Goal: Task Accomplishment & Management: Use online tool/utility

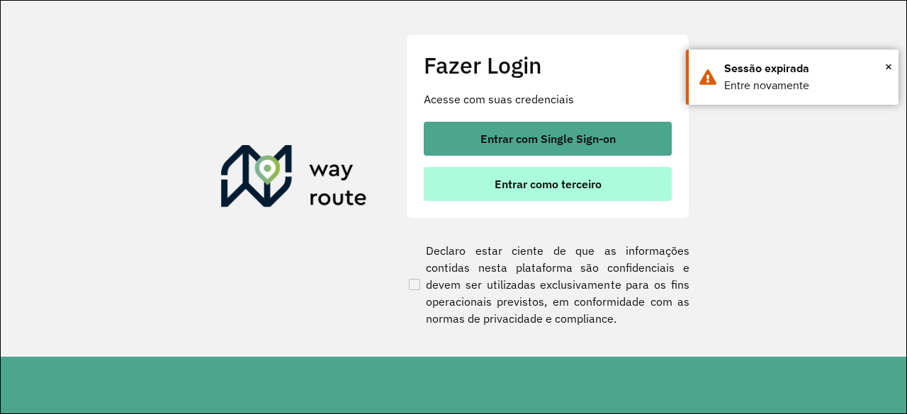
click at [567, 184] on span "Entrar como terceiro" at bounding box center [548, 184] width 107 height 11
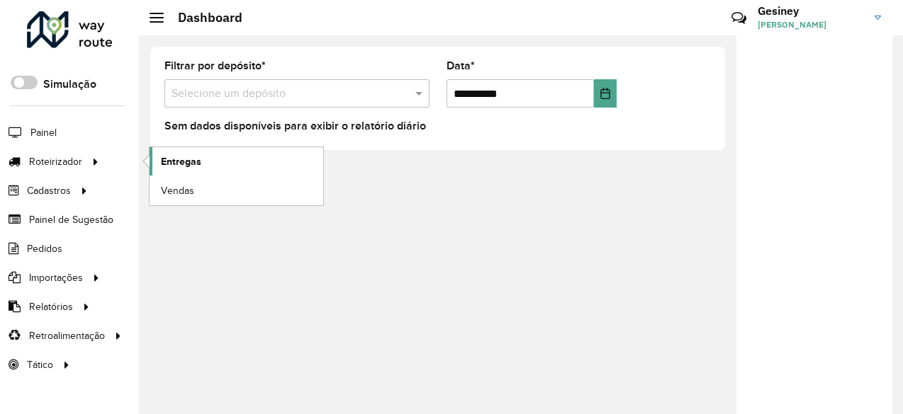
click at [196, 167] on span "Entregas" at bounding box center [181, 161] width 40 height 15
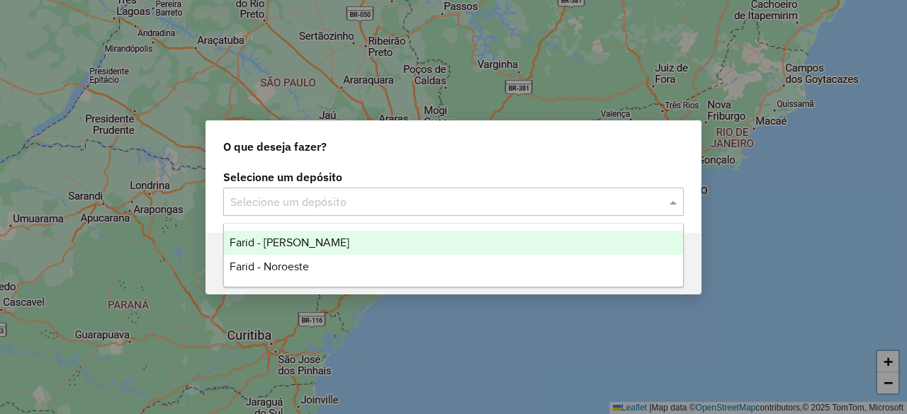
drag, startPoint x: 497, startPoint y: 202, endPoint x: 469, endPoint y: 209, distance: 29.2
click at [497, 202] on input "text" at bounding box center [439, 202] width 418 height 17
click at [300, 248] on span "Farid - [PERSON_NAME]" at bounding box center [290, 243] width 120 height 12
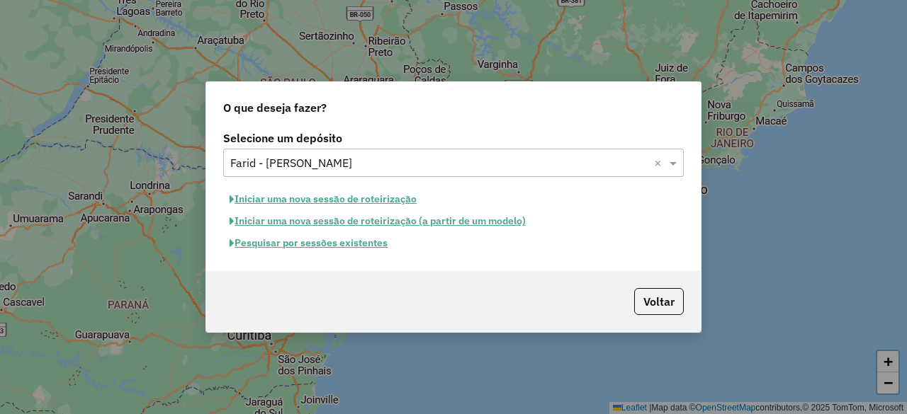
click at [395, 201] on button "Iniciar uma nova sessão de roteirização" at bounding box center [323, 199] width 200 height 22
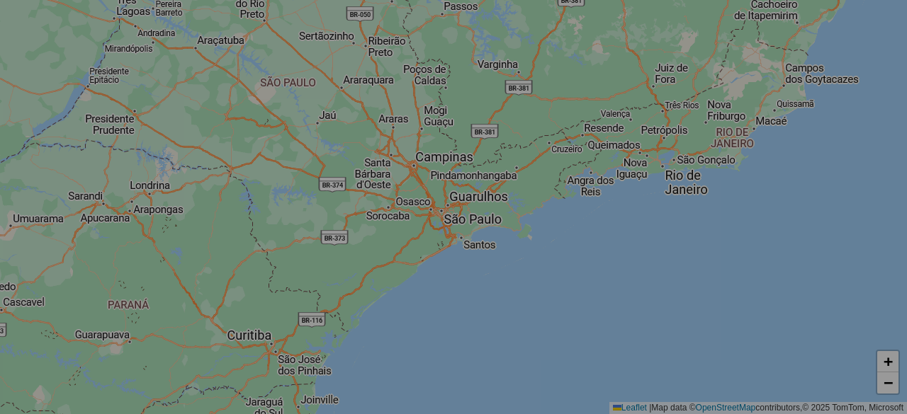
select select "*"
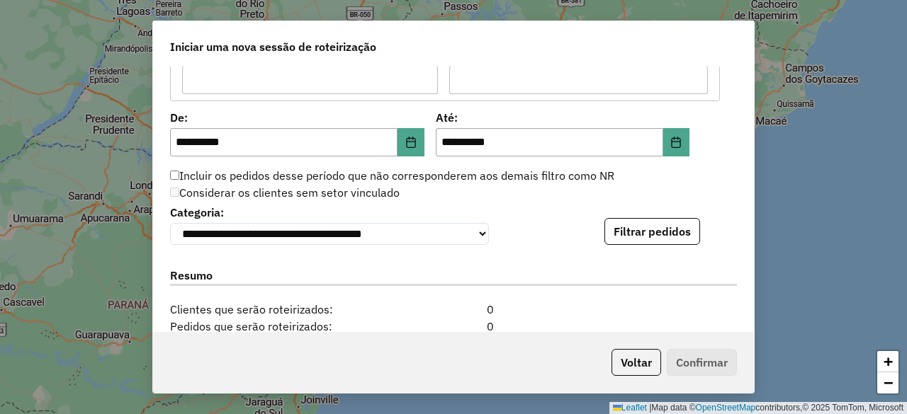
scroll to position [1346, 0]
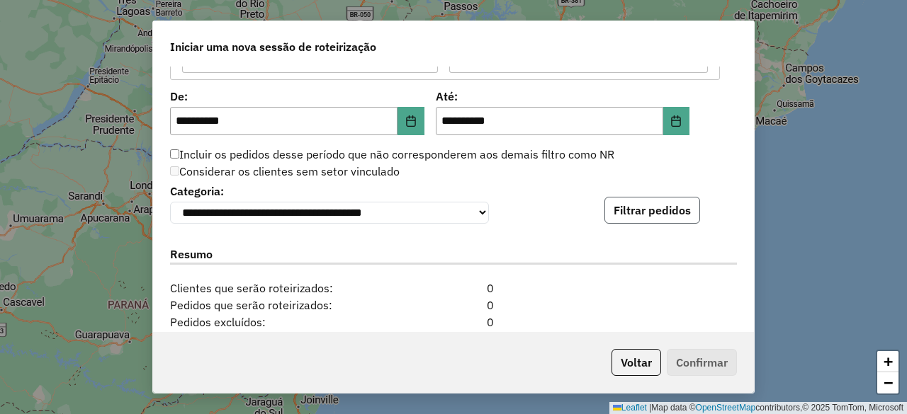
click at [687, 201] on button "Filtrar pedidos" at bounding box center [652, 210] width 96 height 27
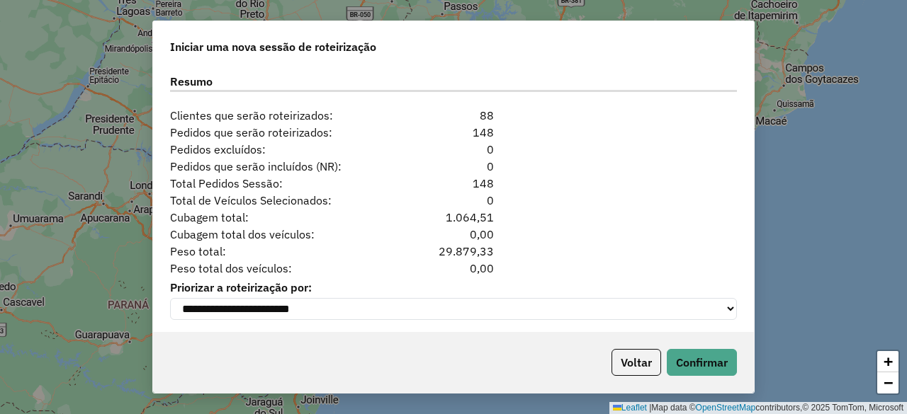
scroll to position [1818, 0]
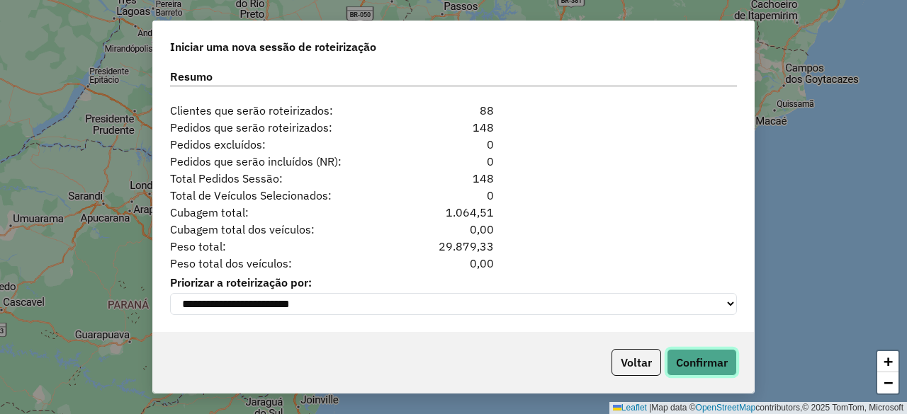
click at [702, 359] on button "Confirmar" at bounding box center [702, 362] width 70 height 27
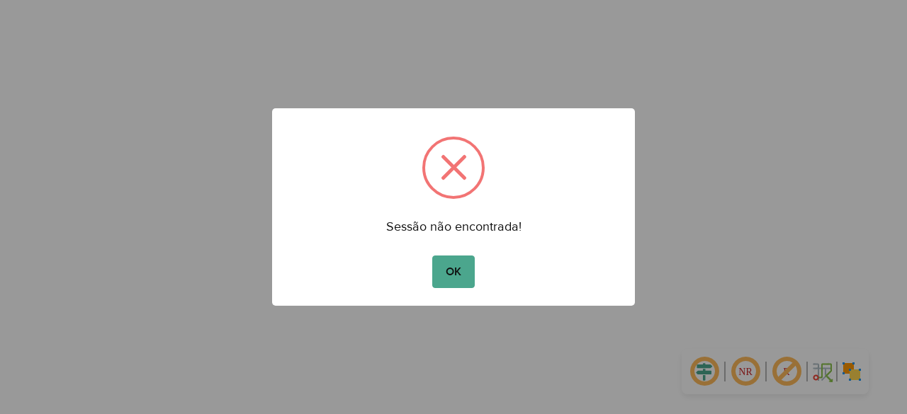
drag, startPoint x: 459, startPoint y: 272, endPoint x: 478, endPoint y: 255, distance: 25.6
click at [459, 271] on button "OK" at bounding box center [453, 272] width 42 height 33
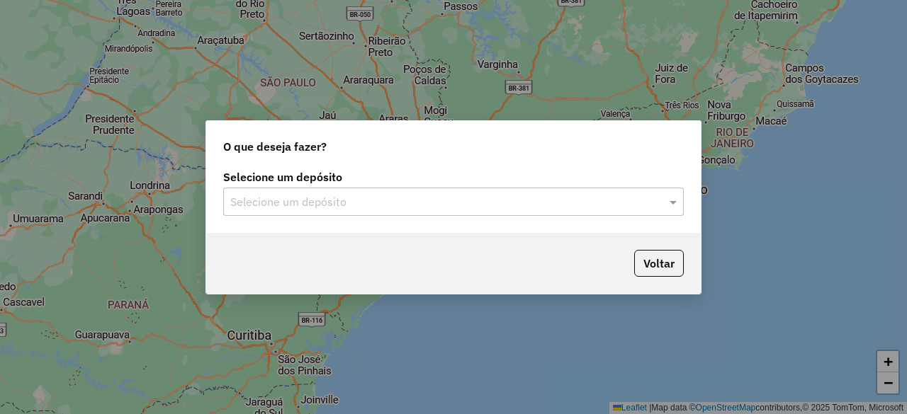
click at [605, 206] on input "text" at bounding box center [439, 202] width 418 height 17
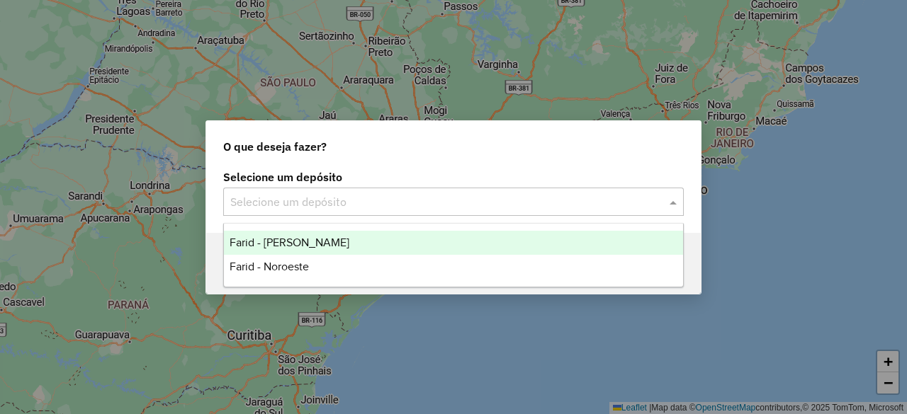
click at [345, 244] on div "Farid - [PERSON_NAME]" at bounding box center [453, 243] width 458 height 24
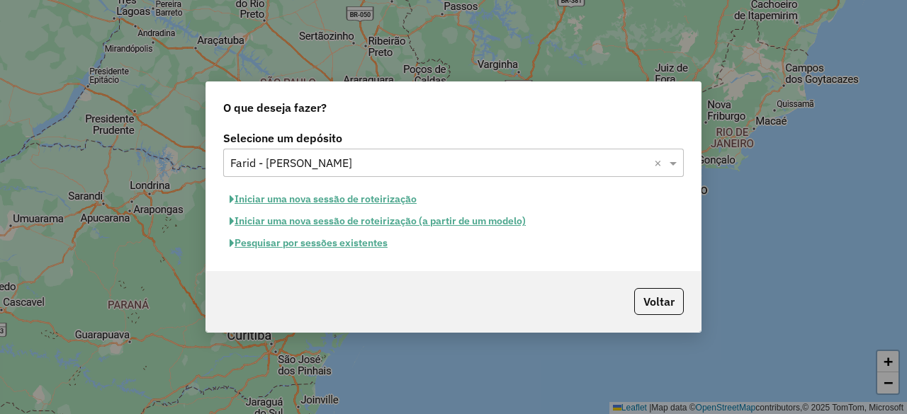
click at [383, 201] on button "Iniciar uma nova sessão de roteirização" at bounding box center [323, 199] width 200 height 22
select select "*"
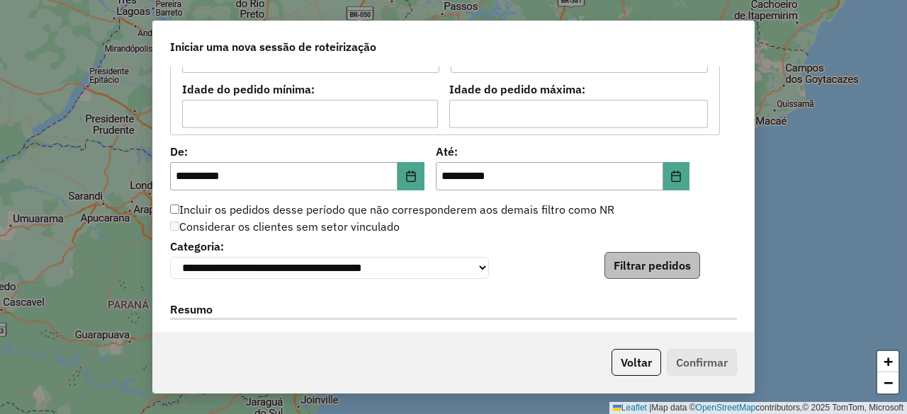
scroll to position [1314, 0]
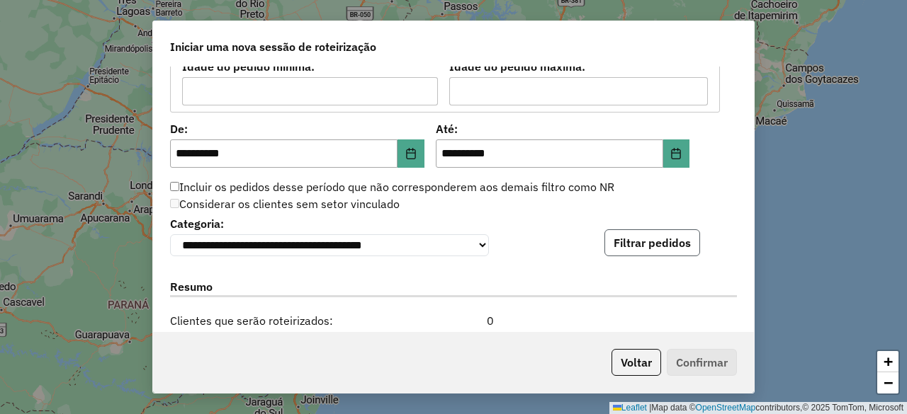
click at [662, 242] on button "Filtrar pedidos" at bounding box center [652, 243] width 96 height 27
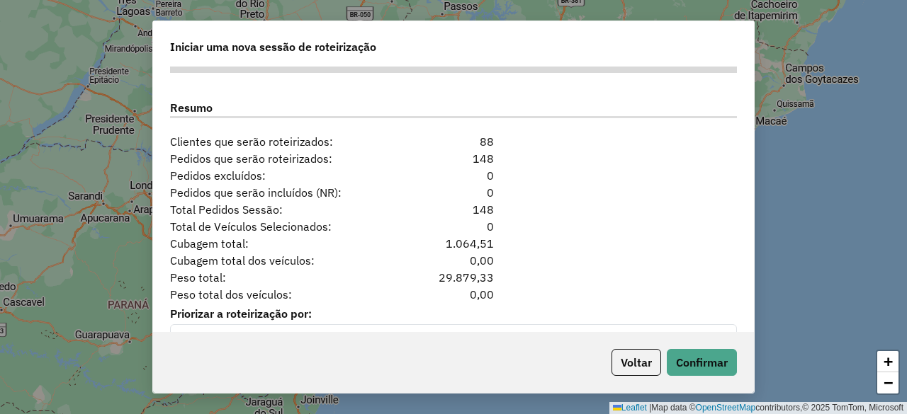
scroll to position [1818, 0]
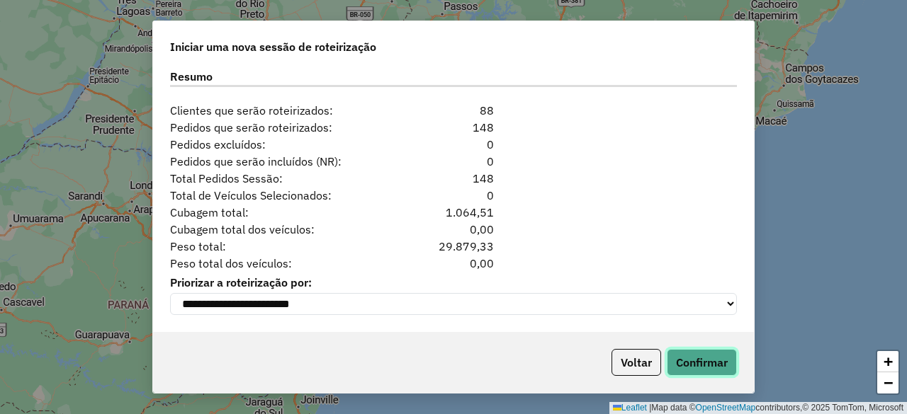
click at [704, 365] on button "Confirmar" at bounding box center [702, 362] width 70 height 27
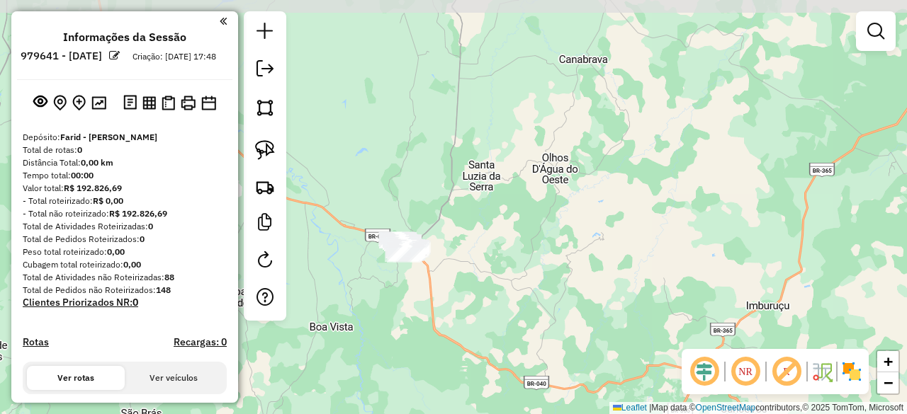
drag, startPoint x: 662, startPoint y: 150, endPoint x: 609, endPoint y: 205, distance: 76.2
click at [609, 205] on div "Janela de atendimento Grade de atendimento Capacidade Transportadoras Veículos …" at bounding box center [453, 207] width 907 height 414
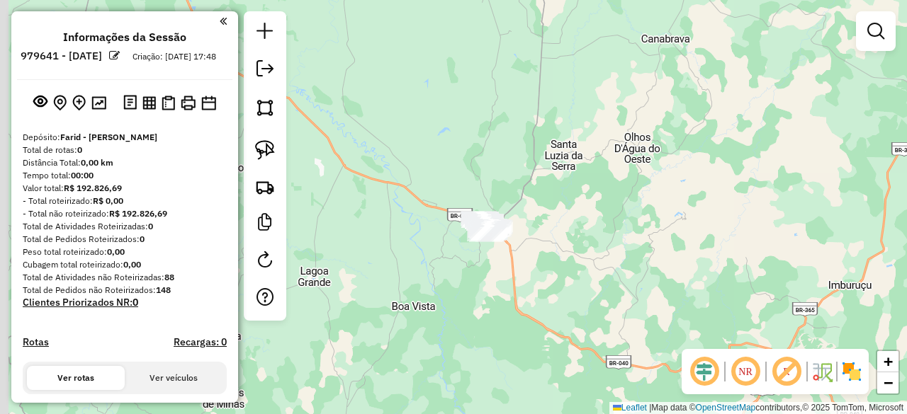
drag, startPoint x: 531, startPoint y: 242, endPoint x: 653, endPoint y: 187, distance: 134.2
click at [653, 187] on div "Janela de atendimento Grade de atendimento Capacidade Transportadoras Veículos …" at bounding box center [453, 207] width 907 height 414
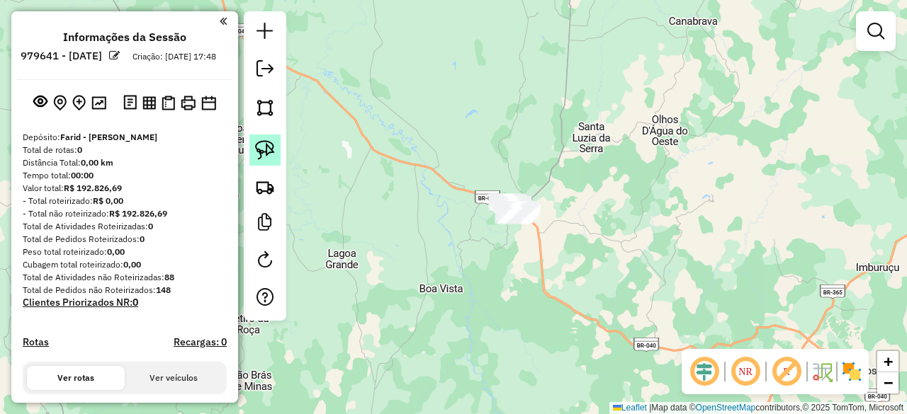
drag, startPoint x: 259, startPoint y: 152, endPoint x: 275, endPoint y: 152, distance: 16.3
click at [259, 152] on img at bounding box center [265, 150] width 20 height 20
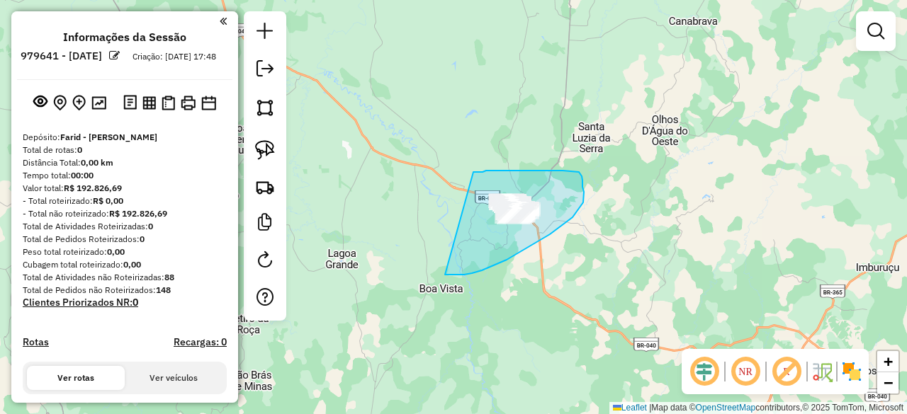
drag, startPoint x: 483, startPoint y: 172, endPoint x: 445, endPoint y: 275, distance: 109.4
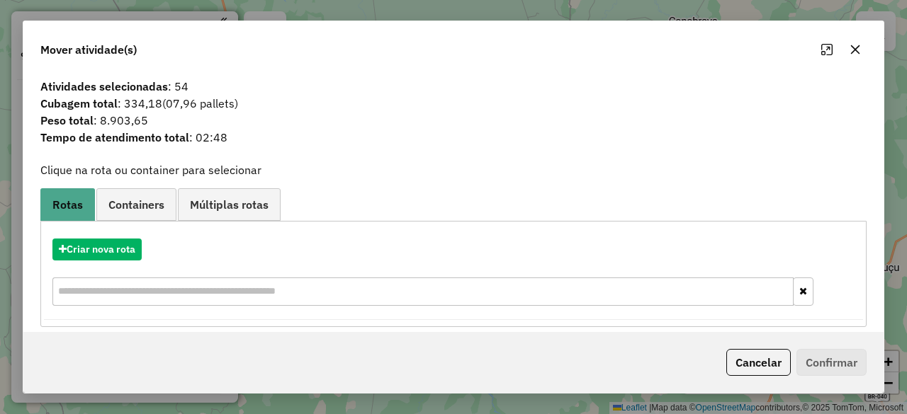
click at [854, 50] on icon "button" at bounding box center [855, 49] width 9 height 9
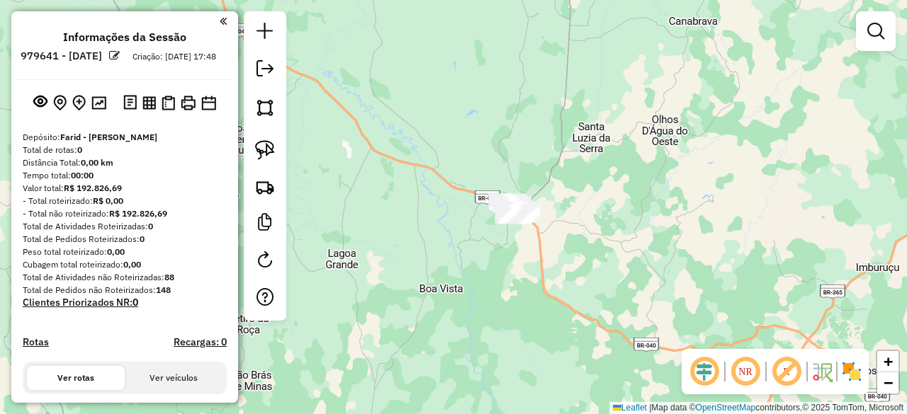
drag, startPoint x: 663, startPoint y: 119, endPoint x: 607, endPoint y: 152, distance: 65.1
click at [607, 152] on div "Janela de atendimento Grade de atendimento Capacidade Transportadoras Veículos …" at bounding box center [453, 207] width 907 height 414
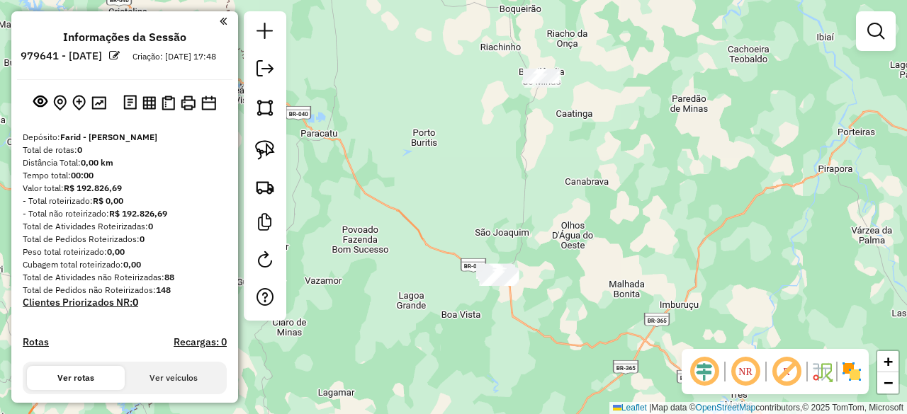
drag, startPoint x: 701, startPoint y: 94, endPoint x: 662, endPoint y: 183, distance: 97.0
click at [662, 183] on div "Janela de atendimento Grade de atendimento Capacidade Transportadoras Veículos …" at bounding box center [453, 207] width 907 height 414
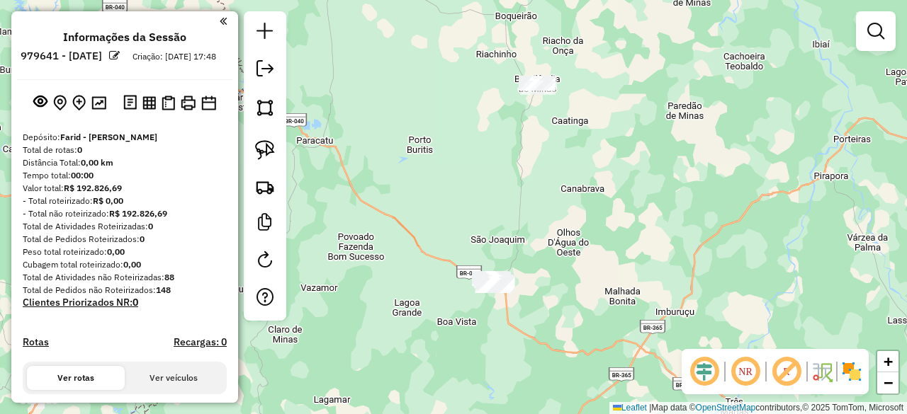
drag, startPoint x: 646, startPoint y: 114, endPoint x: 659, endPoint y: 180, distance: 67.1
click at [658, 179] on div "Janela de atendimento Grade de atendimento Capacidade Transportadoras Veículos …" at bounding box center [453, 207] width 907 height 414
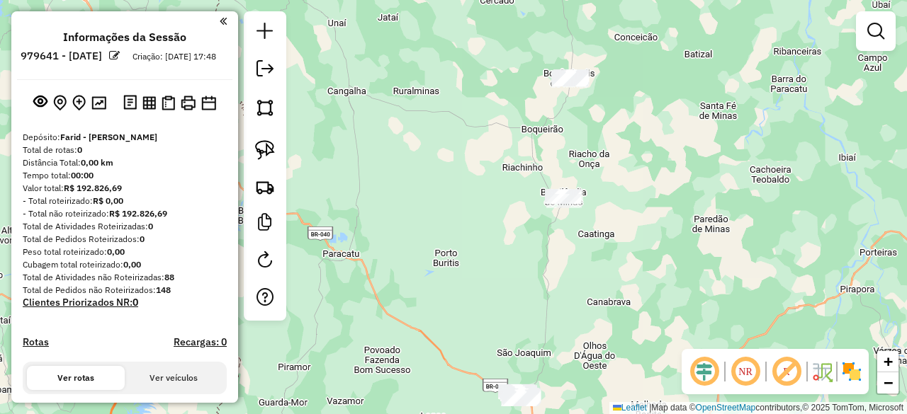
drag, startPoint x: 662, startPoint y: 123, endPoint x: 679, endPoint y: 168, distance: 48.4
click at [677, 174] on div "Janela de atendimento Grade de atendimento Capacidade Transportadoras Veículos …" at bounding box center [453, 207] width 907 height 414
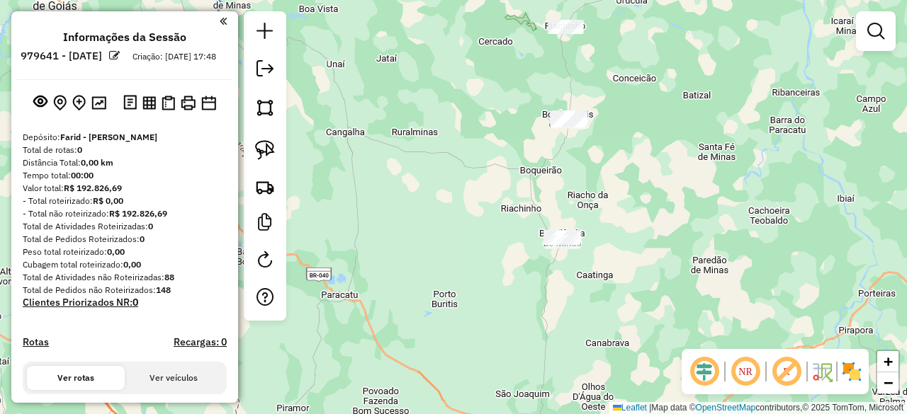
drag, startPoint x: 714, startPoint y: 86, endPoint x: 704, endPoint y: 157, distance: 71.5
click at [704, 157] on div "Janela de atendimento Grade de atendimento Capacidade Transportadoras Veículos …" at bounding box center [453, 207] width 907 height 414
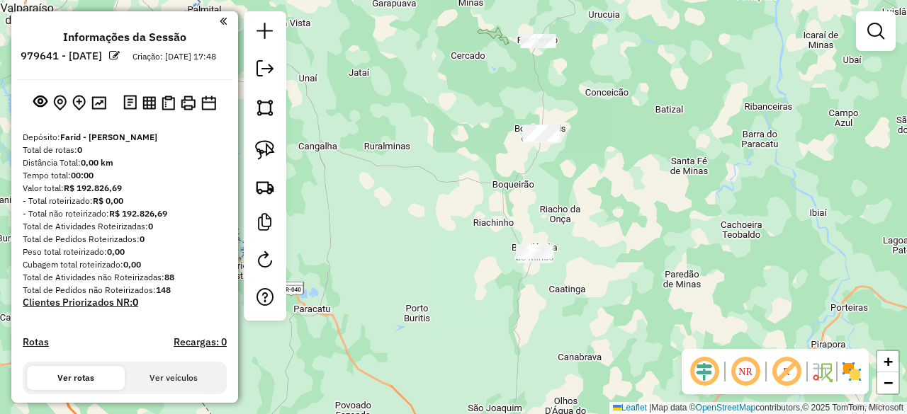
drag, startPoint x: 655, startPoint y: 141, endPoint x: 630, endPoint y: 117, distance: 35.1
click at [632, 118] on div "Janela de atendimento Grade de atendimento Capacidade Transportadoras Veículos …" at bounding box center [453, 207] width 907 height 414
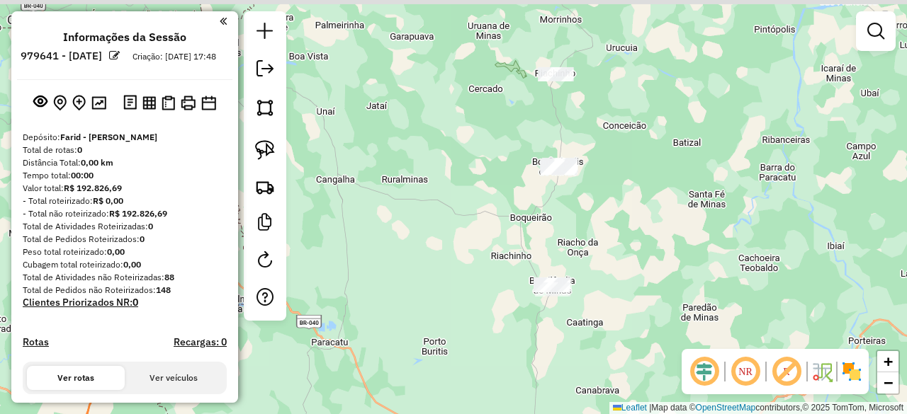
drag, startPoint x: 626, startPoint y: 94, endPoint x: 648, endPoint y: 130, distance: 41.9
click at [648, 130] on div "Janela de atendimento Grade de atendimento Capacidade Transportadoras Veículos …" at bounding box center [453, 207] width 907 height 414
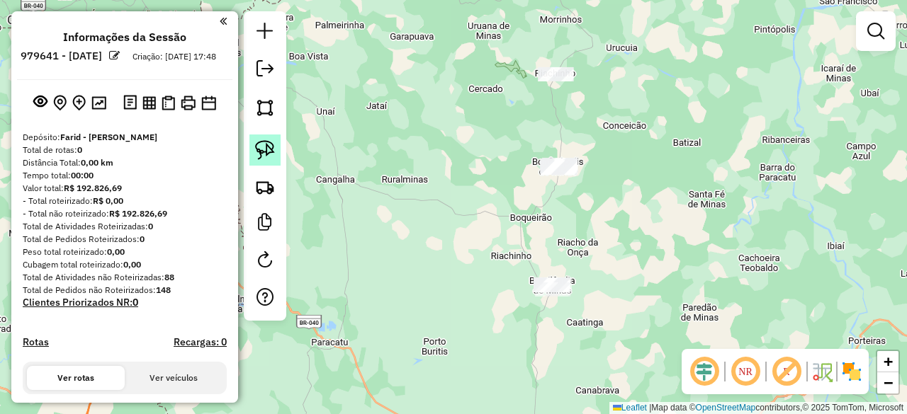
drag, startPoint x: 263, startPoint y: 145, endPoint x: 279, endPoint y: 138, distance: 17.5
click at [263, 144] on img at bounding box center [265, 150] width 20 height 20
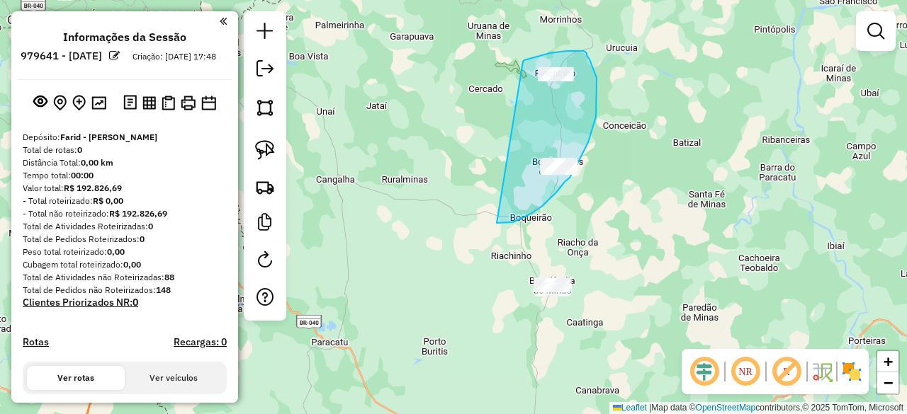
drag, startPoint x: 523, startPoint y: 62, endPoint x: 497, endPoint y: 223, distance: 163.7
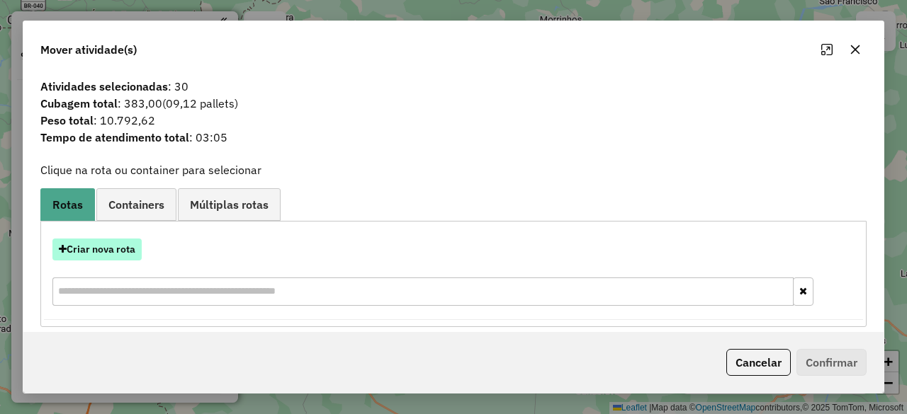
click at [120, 252] on button "Criar nova rota" at bounding box center [96, 250] width 89 height 22
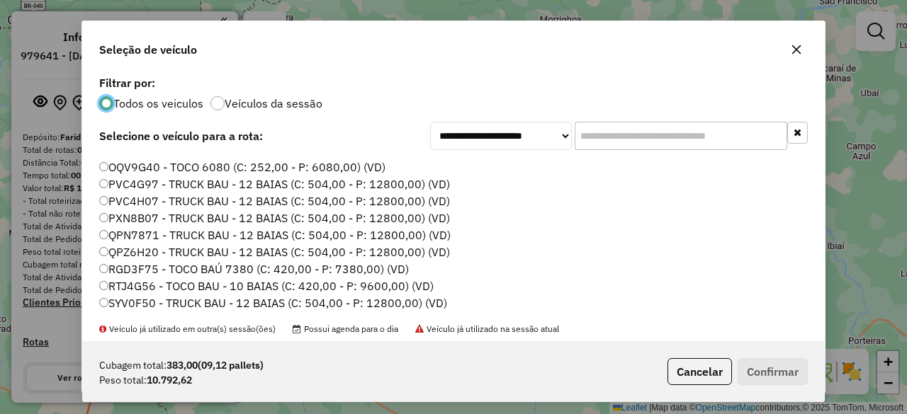
scroll to position [150, 0]
click at [757, 371] on button "Confirmar" at bounding box center [773, 372] width 70 height 27
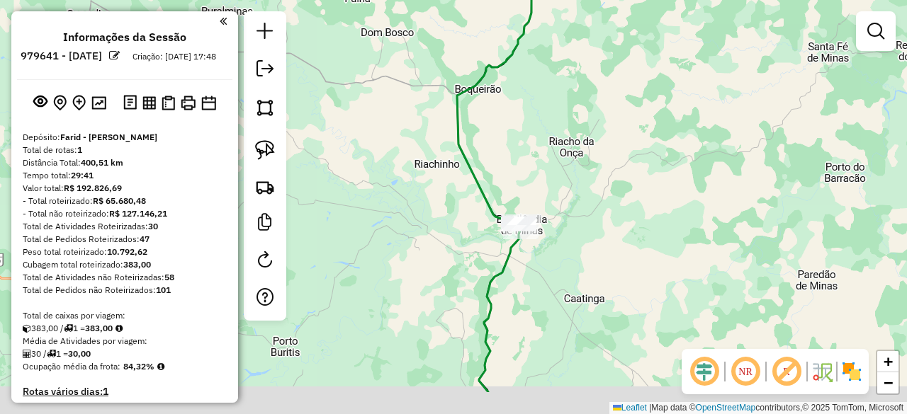
drag, startPoint x: 660, startPoint y: 257, endPoint x: 614, endPoint y: 179, distance: 90.5
click at [616, 181] on div "Janela de atendimento Grade de atendimento Capacidade Transportadoras Veículos …" at bounding box center [453, 207] width 907 height 414
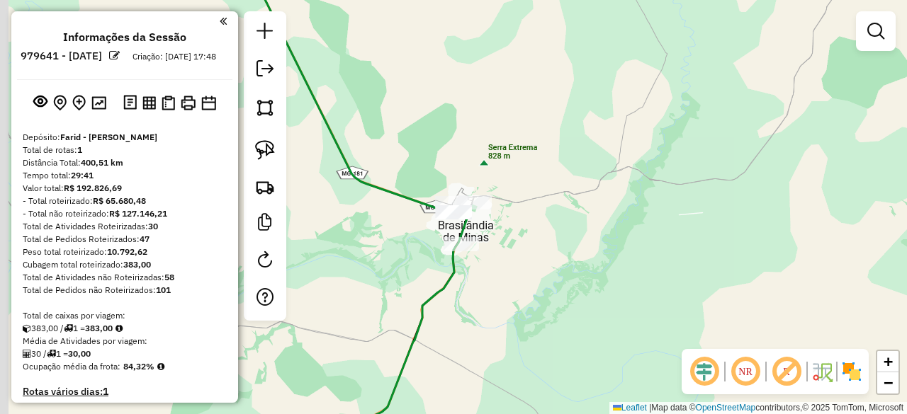
drag, startPoint x: 487, startPoint y: 227, endPoint x: 570, endPoint y: 230, distance: 82.3
click at [568, 232] on div "Janela de atendimento Grade de atendimento Capacidade Transportadoras Veículos …" at bounding box center [453, 207] width 907 height 414
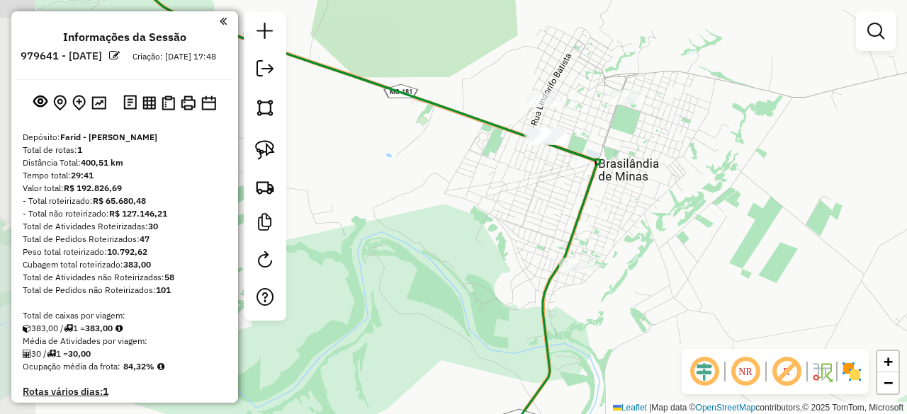
drag, startPoint x: 434, startPoint y: 100, endPoint x: 492, endPoint y: 98, distance: 58.1
click at [510, 90] on div "Janela de atendimento Grade de atendimento Capacidade Transportadoras Veículos …" at bounding box center [453, 207] width 907 height 414
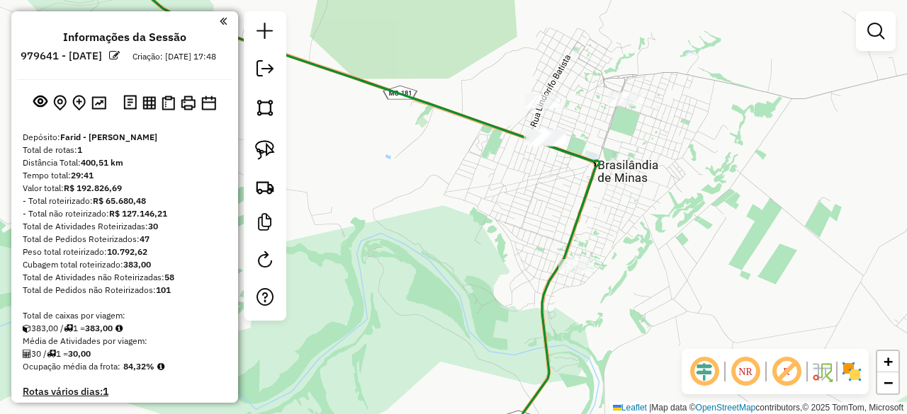
drag, startPoint x: 261, startPoint y: 150, endPoint x: 325, endPoint y: 150, distance: 63.8
click at [262, 150] on img at bounding box center [265, 150] width 20 height 20
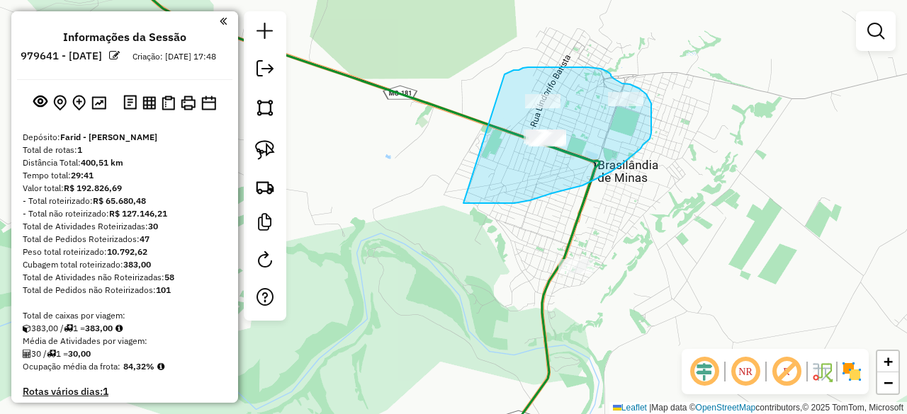
drag, startPoint x: 504, startPoint y: 74, endPoint x: 456, endPoint y: 196, distance: 131.3
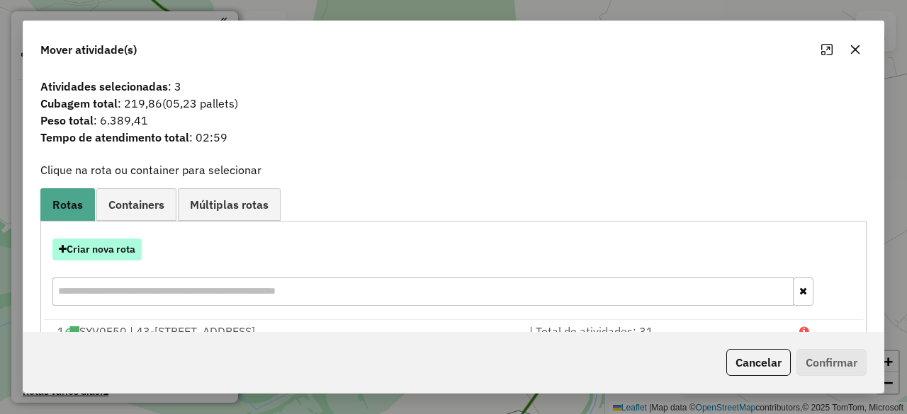
click at [121, 248] on button "Criar nova rota" at bounding box center [96, 250] width 89 height 22
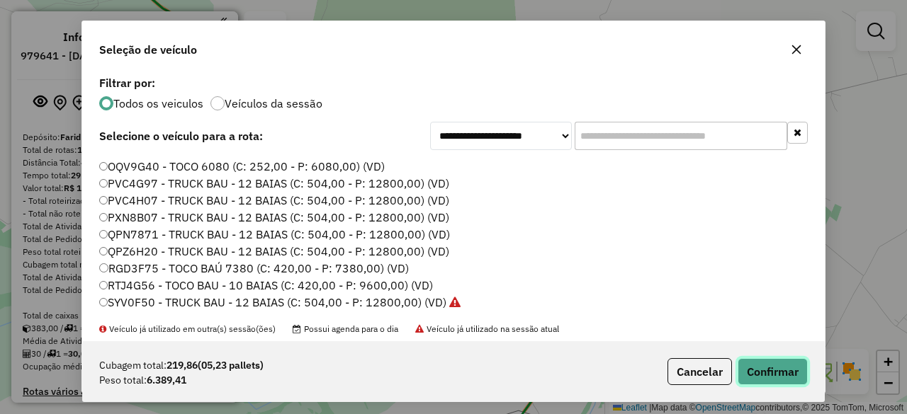
click at [792, 368] on button "Confirmar" at bounding box center [773, 372] width 70 height 27
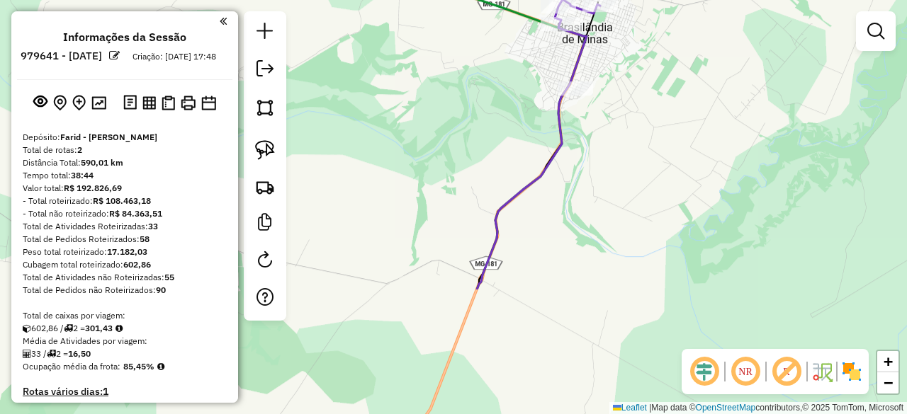
drag, startPoint x: 648, startPoint y: 305, endPoint x: 582, endPoint y: 47, distance: 265.5
click at [583, 52] on div "Janela de atendimento Grade de atendimento Capacidade Transportadoras Veículos …" at bounding box center [453, 207] width 907 height 414
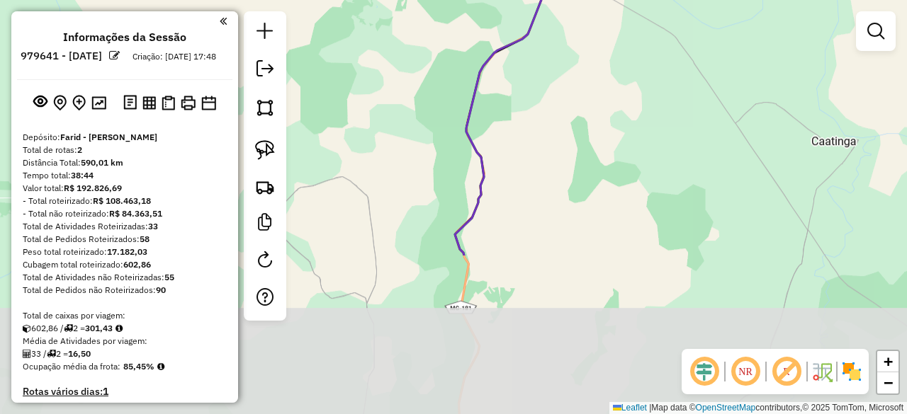
drag, startPoint x: 577, startPoint y: 270, endPoint x: 611, endPoint y: 66, distance: 207.0
click at [611, 66] on div "Janela de atendimento Grade de atendimento Capacidade Transportadoras Veículos …" at bounding box center [453, 207] width 907 height 414
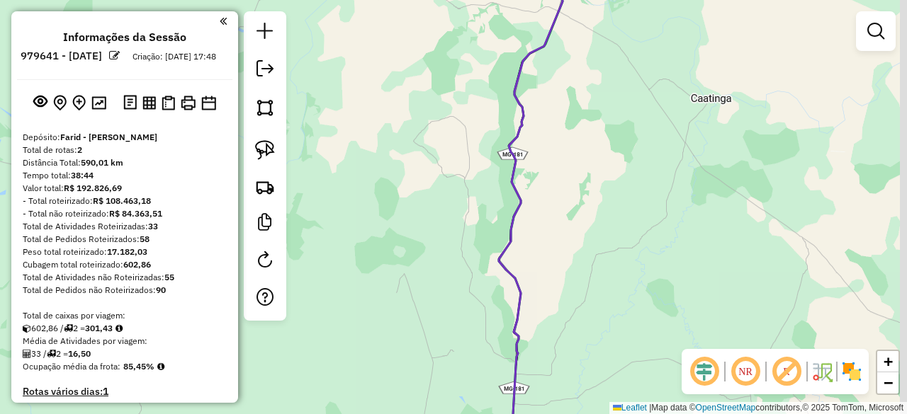
drag, startPoint x: 599, startPoint y: 261, endPoint x: 509, endPoint y: 38, distance: 240.6
click at [511, 46] on div "Janela de atendimento Grade de atendimento Capacidade Transportadoras Veículos …" at bounding box center [453, 207] width 907 height 414
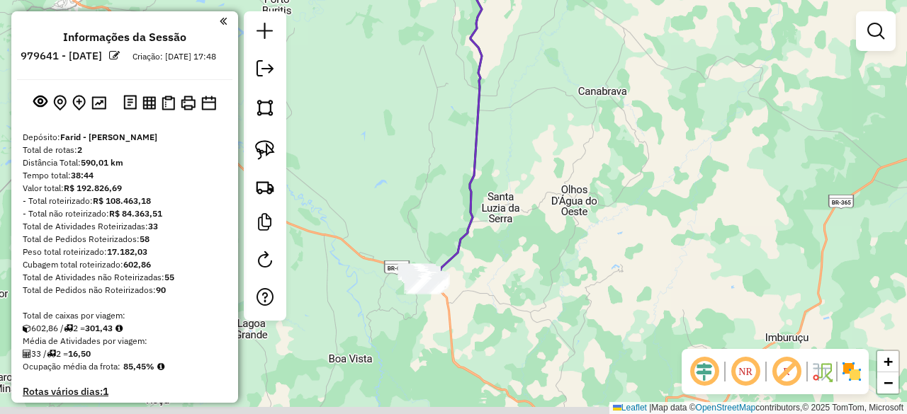
drag, startPoint x: 560, startPoint y: 218, endPoint x: 591, endPoint y: 77, distance: 144.4
click at [591, 78] on div "Janela de atendimento Grade de atendimento Capacidade Transportadoras Veículos …" at bounding box center [453, 207] width 907 height 414
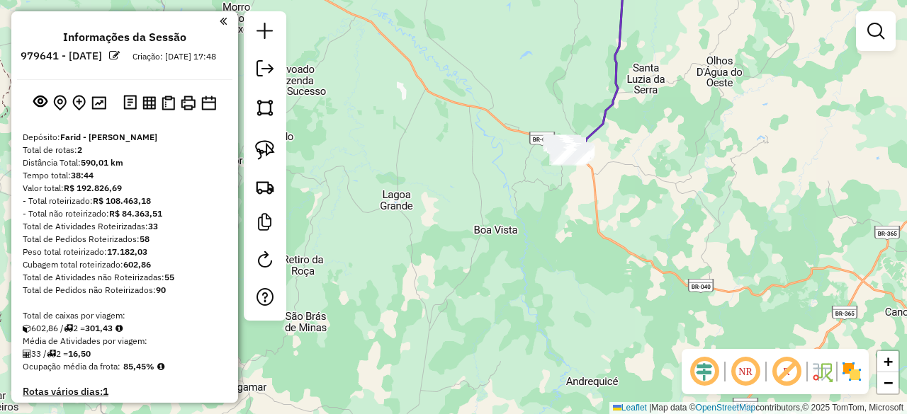
drag, startPoint x: 428, startPoint y: 113, endPoint x: 539, endPoint y: 111, distance: 111.2
click at [539, 111] on div "Janela de atendimento Grade de atendimento Capacidade Transportadoras Veículos …" at bounding box center [453, 207] width 907 height 414
click at [271, 148] on img at bounding box center [265, 150] width 20 height 20
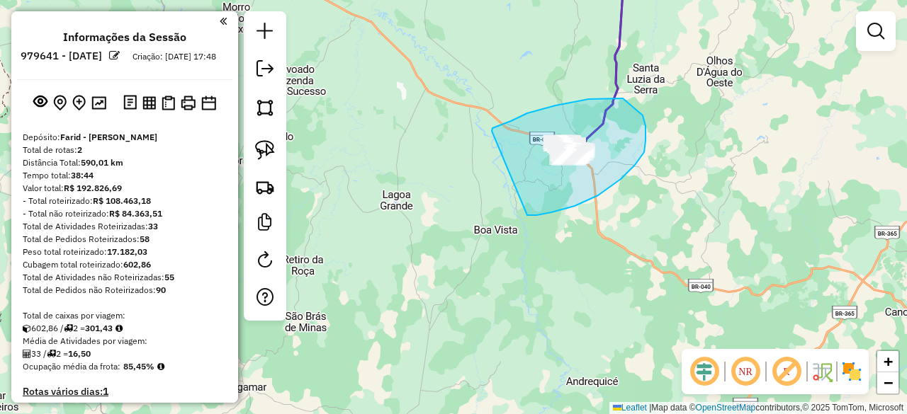
drag, startPoint x: 492, startPoint y: 131, endPoint x: 527, endPoint y: 215, distance: 91.5
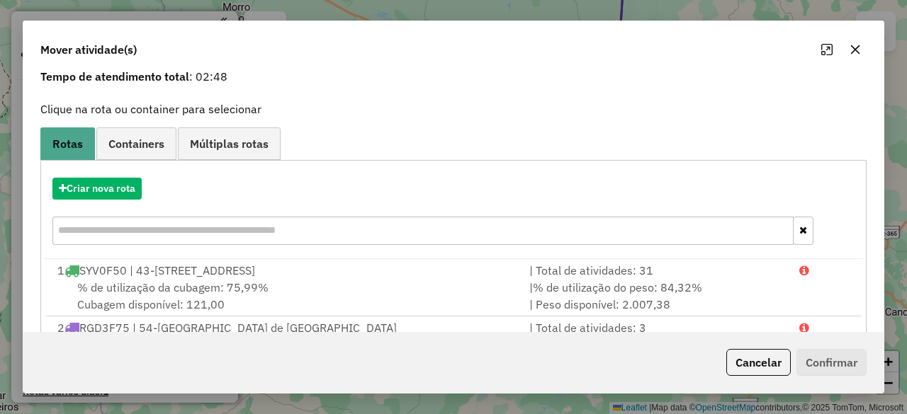
scroll to position [71, 0]
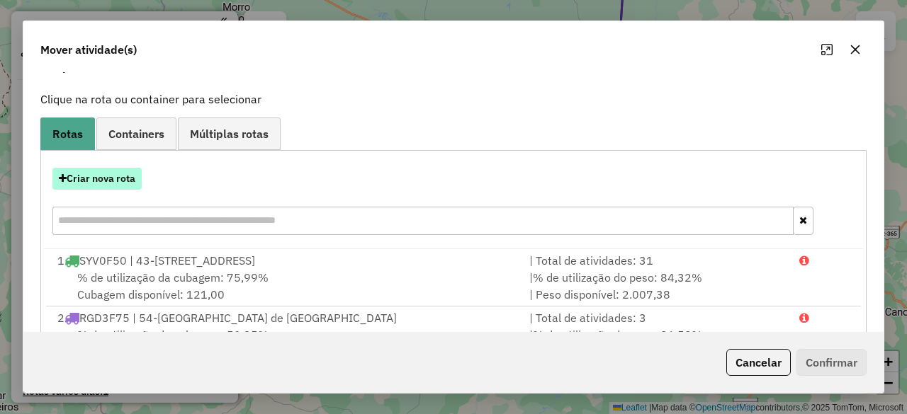
click at [100, 179] on button "Criar nova rota" at bounding box center [96, 179] width 89 height 22
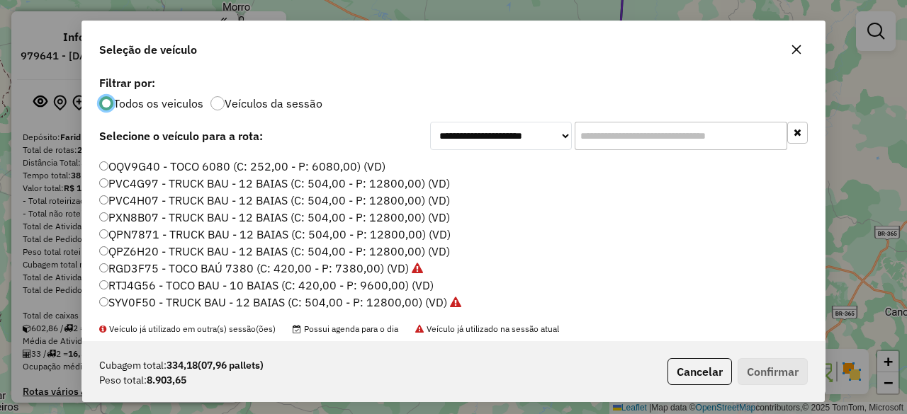
scroll to position [44, 0]
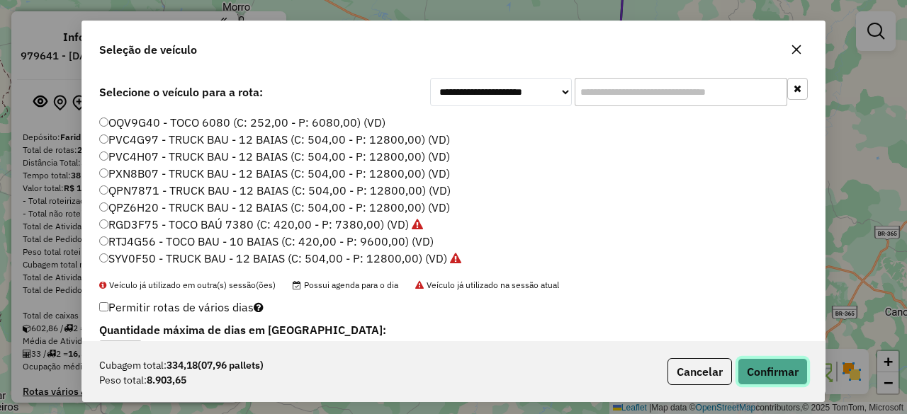
click at [764, 371] on button "Confirmar" at bounding box center [773, 372] width 70 height 27
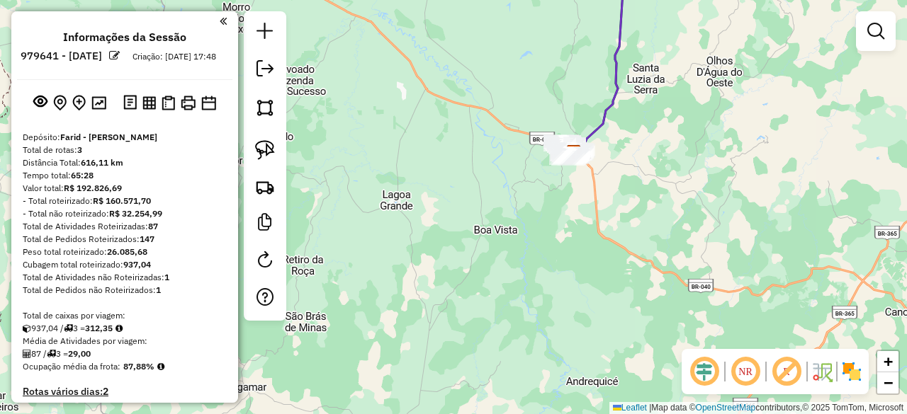
scroll to position [0, 0]
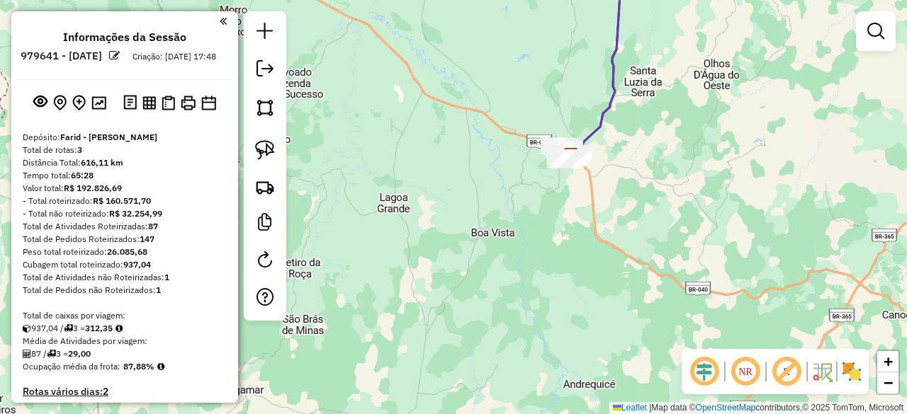
drag, startPoint x: 480, startPoint y: 137, endPoint x: 420, endPoint y: 176, distance: 71.7
click at [420, 176] on div "Janela de atendimento Grade de atendimento Capacidade Transportadoras Veículos …" at bounding box center [453, 207] width 907 height 414
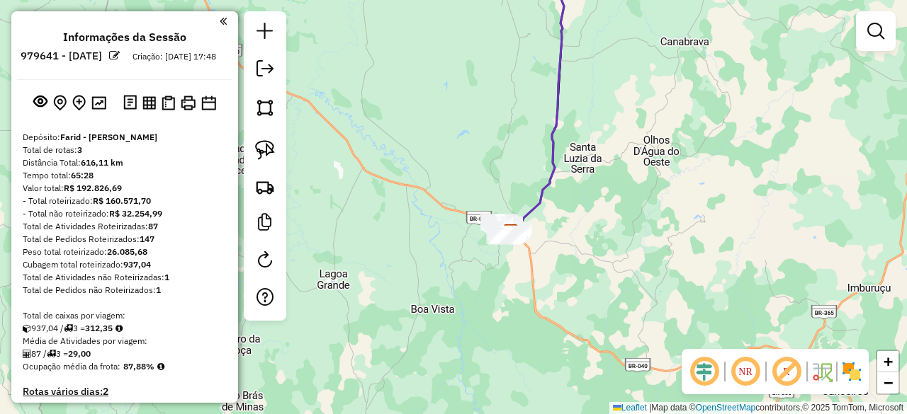
drag, startPoint x: 655, startPoint y: 137, endPoint x: 638, endPoint y: 201, distance: 66.0
click at [638, 199] on div "Janela de atendimento Grade de atendimento Capacidade Transportadoras Veículos …" at bounding box center [453, 207] width 907 height 414
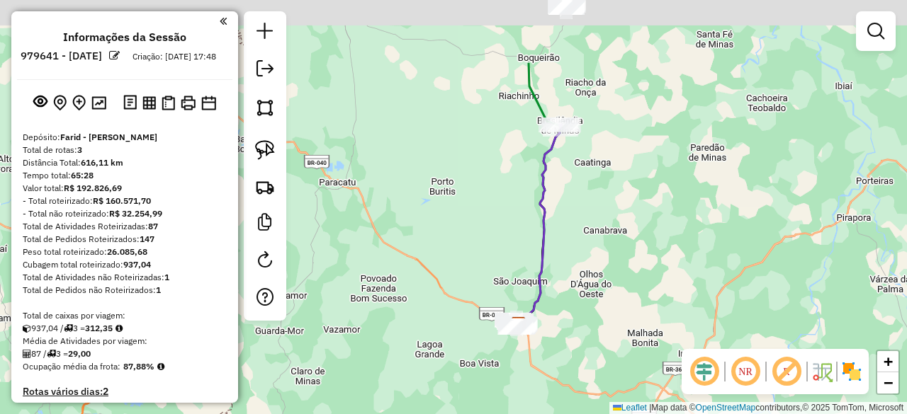
drag, startPoint x: 706, startPoint y: 109, endPoint x: 641, endPoint y: 222, distance: 130.4
click at [645, 227] on div "Janela de atendimento Grade de atendimento Capacidade Transportadoras Veículos …" at bounding box center [453, 207] width 907 height 414
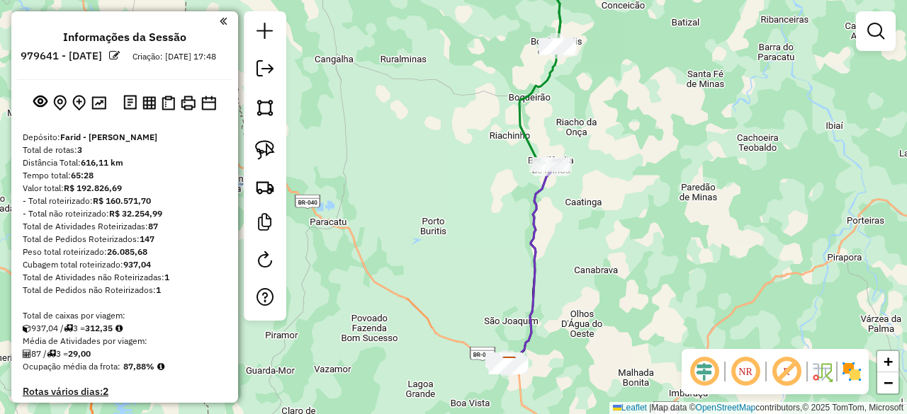
drag, startPoint x: 632, startPoint y: 152, endPoint x: 628, endPoint y: 176, distance: 25.2
click at [628, 176] on div "Janela de atendimento Grade de atendimento Capacidade Transportadoras Veículos …" at bounding box center [453, 207] width 907 height 414
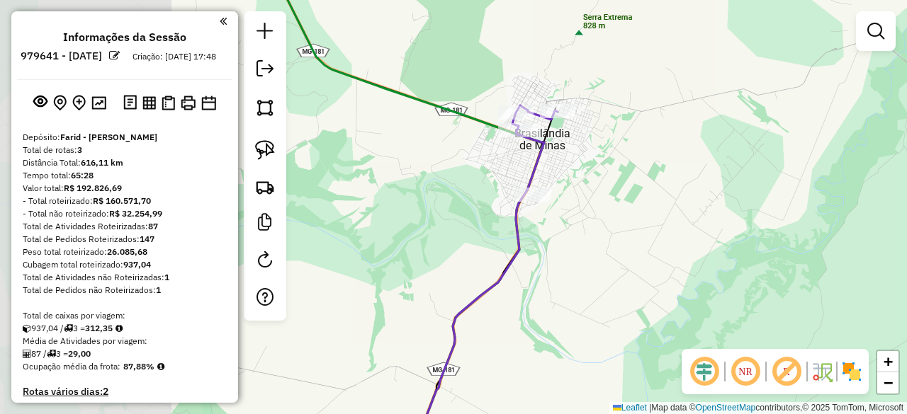
drag, startPoint x: 430, startPoint y: 158, endPoint x: 622, endPoint y: 181, distance: 193.3
click at [622, 181] on div "Janela de atendimento Grade de atendimento Capacidade Transportadoras Veículos …" at bounding box center [453, 207] width 907 height 414
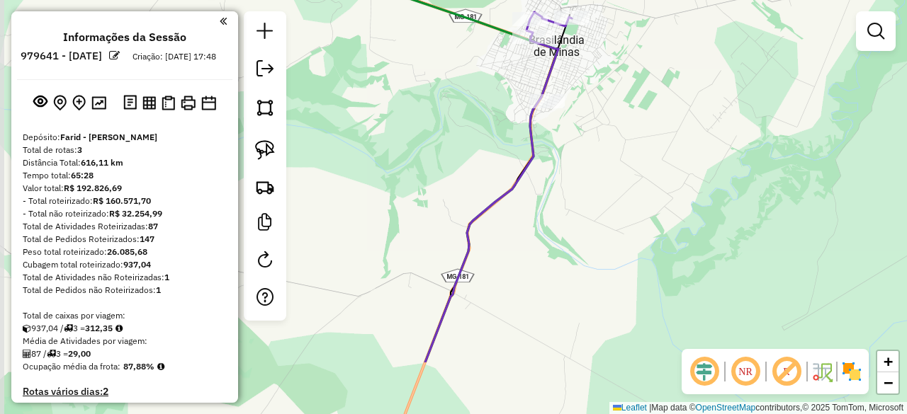
drag, startPoint x: 605, startPoint y: 202, endPoint x: 621, endPoint y: 52, distance: 150.4
click at [620, 55] on div "Janela de atendimento Grade de atendimento Capacidade Transportadoras Veículos …" at bounding box center [453, 207] width 907 height 414
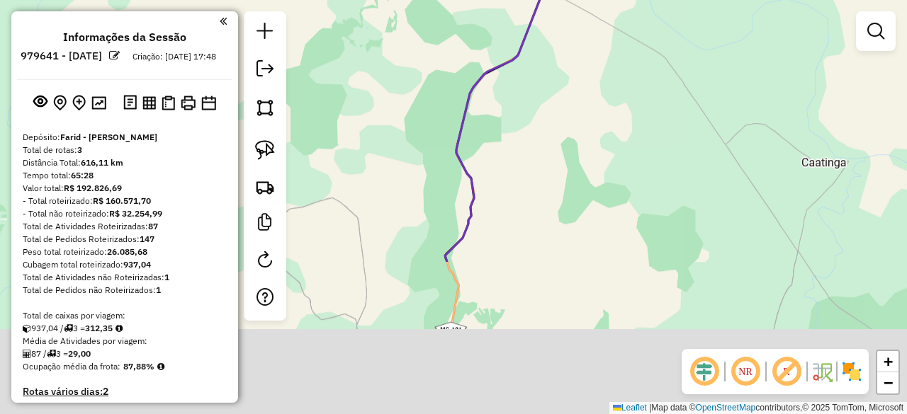
drag, startPoint x: 571, startPoint y: 283, endPoint x: 577, endPoint y: 62, distance: 220.4
click at [575, 65] on div "Janela de atendimento Grade de atendimento Capacidade Transportadoras Veículos …" at bounding box center [453, 207] width 907 height 414
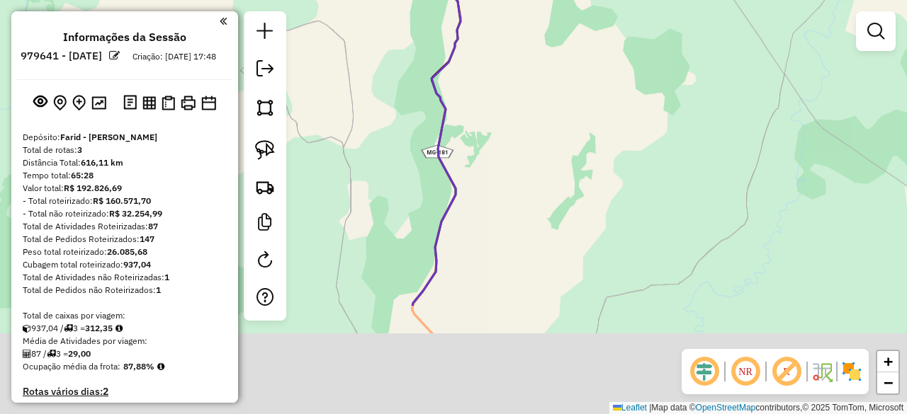
drag, startPoint x: 541, startPoint y: 335, endPoint x: 536, endPoint y: 50, distance: 284.9
click at [536, 52] on div "Janela de atendimento Grade de atendimento Capacidade Transportadoras Veículos …" at bounding box center [453, 207] width 907 height 414
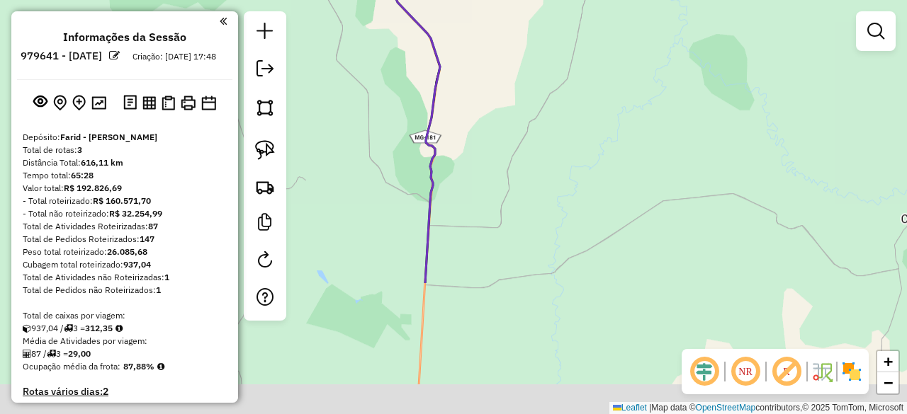
drag, startPoint x: 564, startPoint y: 297, endPoint x: 537, endPoint y: 105, distance: 193.9
click at [537, 108] on div "Janela de atendimento Grade de atendimento Capacidade Transportadoras Veículos …" at bounding box center [453, 207] width 907 height 414
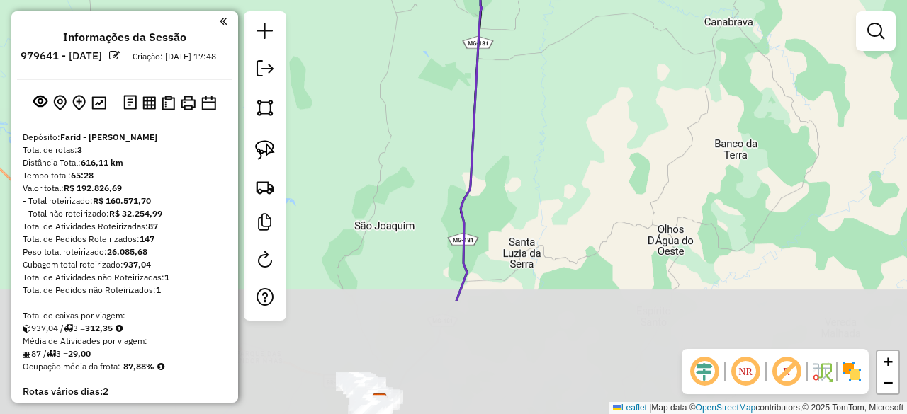
drag, startPoint x: 564, startPoint y: 316, endPoint x: 569, endPoint y: 99, distance: 216.9
click at [569, 99] on div "Janela de atendimento Grade de atendimento Capacidade Transportadoras Veículos …" at bounding box center [453, 207] width 907 height 414
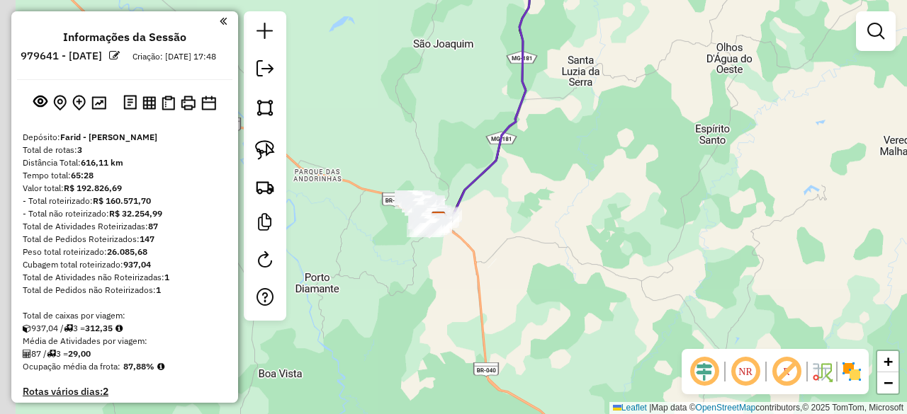
drag, startPoint x: 561, startPoint y: 284, endPoint x: 608, endPoint y: 150, distance: 142.5
click at [609, 150] on div "Janela de atendimento Grade de atendimento Capacidade Transportadoras Veículos …" at bounding box center [453, 207] width 907 height 414
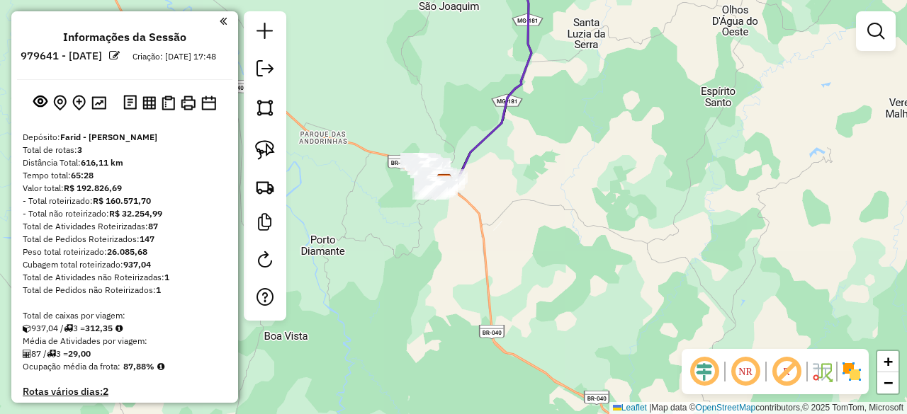
drag, startPoint x: 493, startPoint y: 244, endPoint x: 512, endPoint y: 237, distance: 19.7
click at [512, 238] on div "Janela de atendimento Grade de atendimento Capacidade Transportadoras Veículos …" at bounding box center [453, 207] width 907 height 414
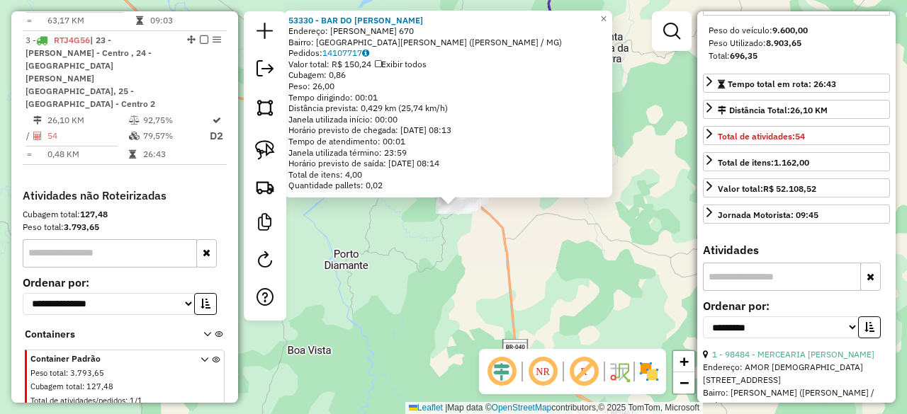
scroll to position [283, 0]
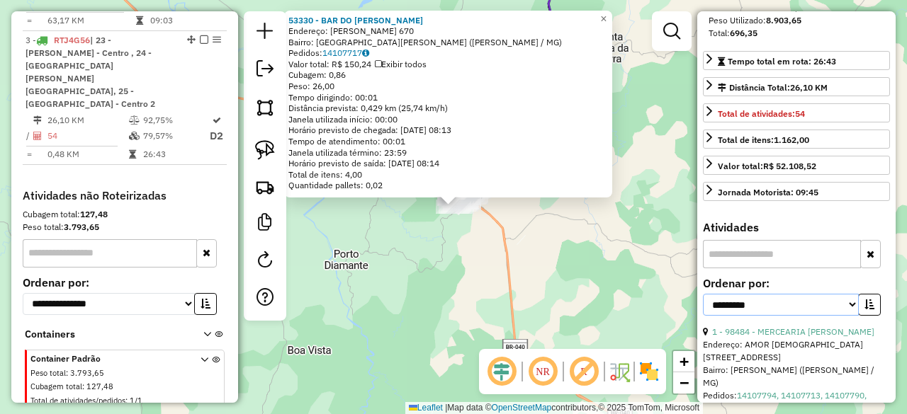
click at [772, 308] on select "**********" at bounding box center [781, 305] width 156 height 22
select select "*********"
click at [703, 301] on select "**********" at bounding box center [781, 305] width 156 height 22
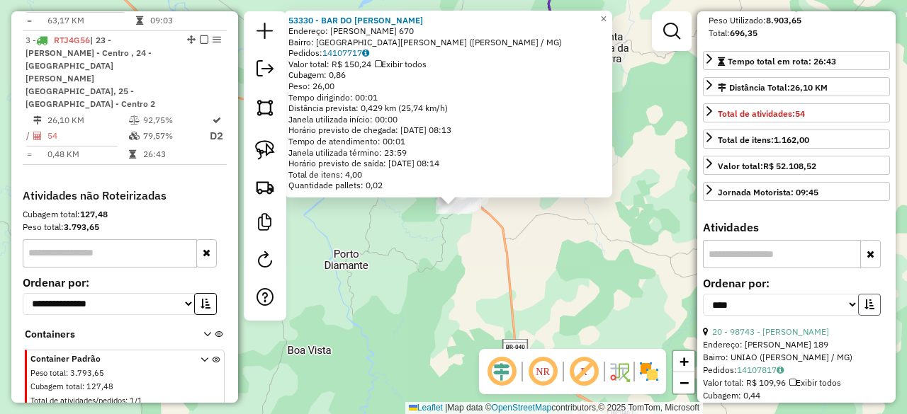
click at [860, 316] on button "button" at bounding box center [869, 305] width 23 height 22
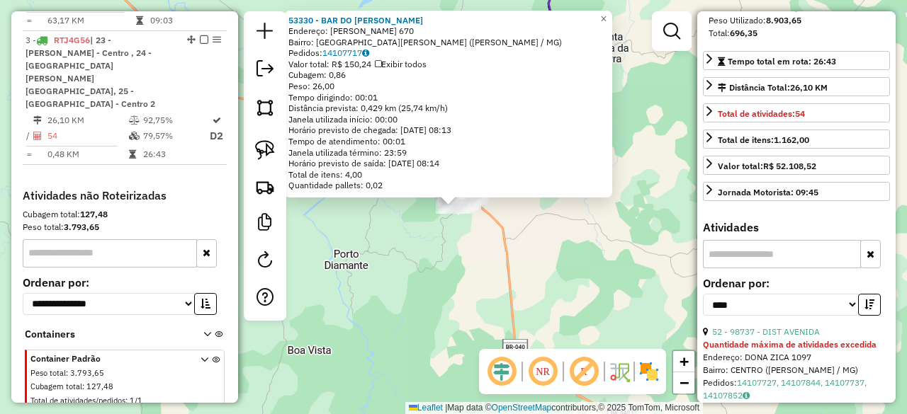
click at [595, 263] on div "53330 - BAR DO [PERSON_NAME]: [PERSON_NAME] 670 Bairro: [GEOGRAPHIC_DATA][PERSO…" at bounding box center [453, 207] width 907 height 414
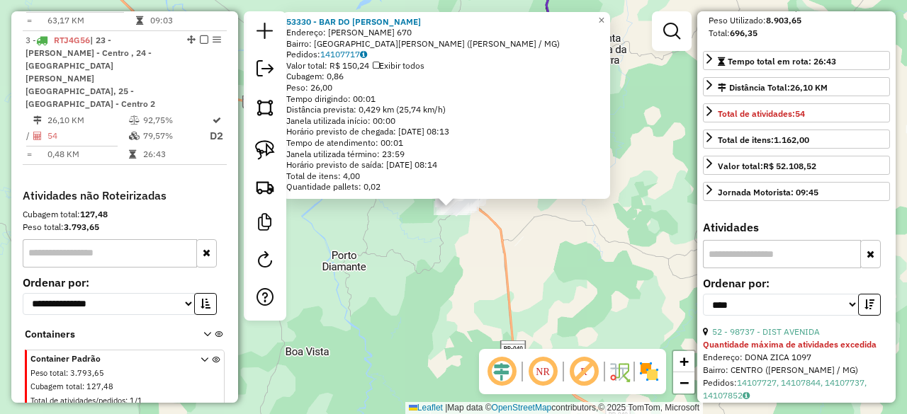
click at [522, 225] on div "53330 - BAR DO [PERSON_NAME]: [PERSON_NAME] 670 Bairro: [GEOGRAPHIC_DATA][PERSO…" at bounding box center [453, 207] width 907 height 414
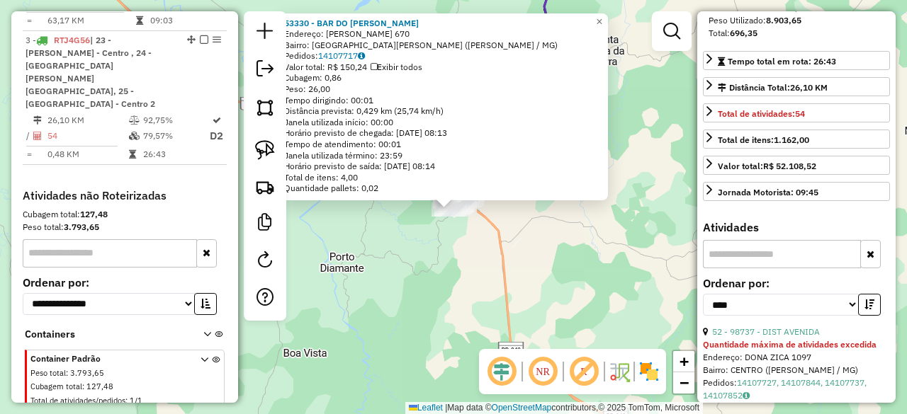
click at [504, 227] on div "53330 - BAR DO [PERSON_NAME]: [PERSON_NAME] 670 Bairro: [GEOGRAPHIC_DATA][PERSO…" at bounding box center [453, 207] width 907 height 414
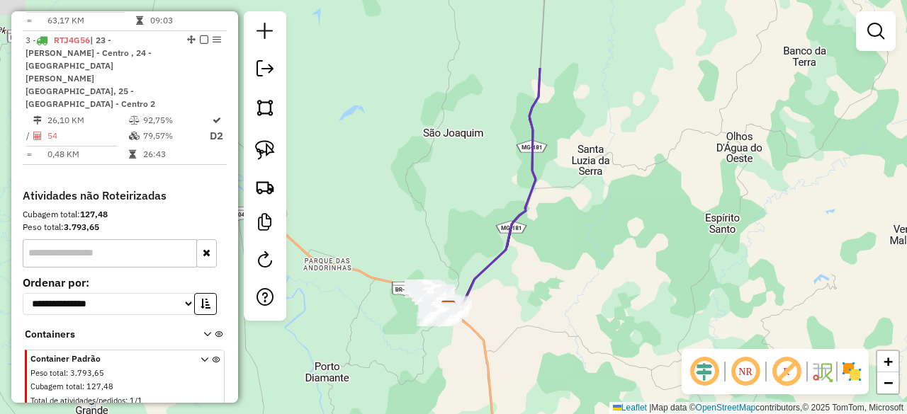
drag, startPoint x: 609, startPoint y: 127, endPoint x: 578, endPoint y: 222, distance: 99.7
click at [592, 239] on div "Janela de atendimento Grade de atendimento Capacidade Transportadoras Veículos …" at bounding box center [453, 207] width 907 height 414
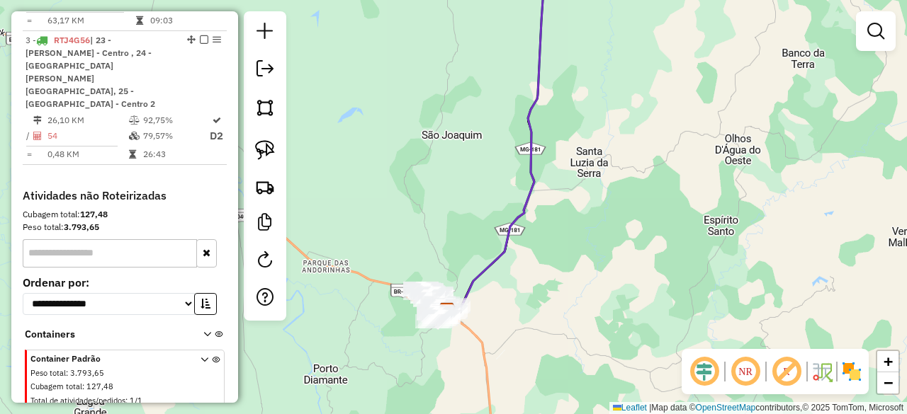
click at [533, 185] on icon at bounding box center [496, 136] width 98 height 354
select select "*********"
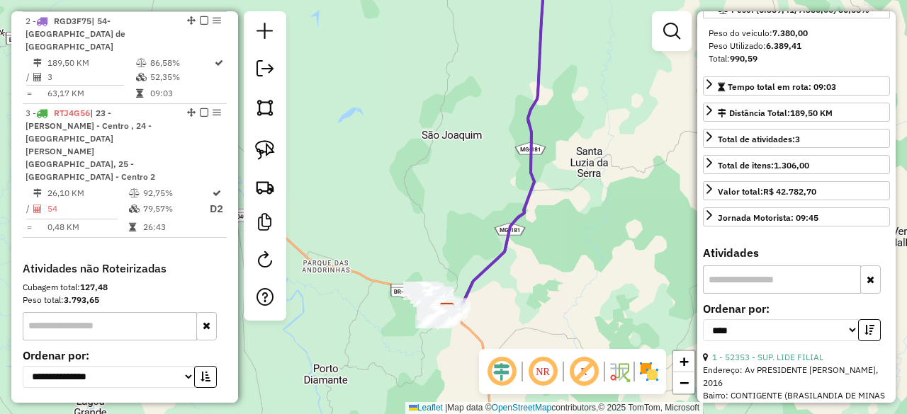
scroll to position [213, 0]
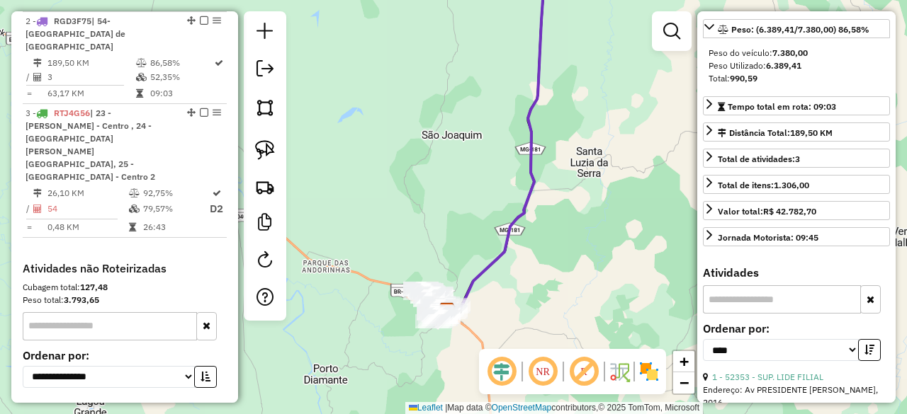
click at [390, 159] on div "Janela de atendimento Grade de atendimento Capacidade Transportadoras Veículos …" at bounding box center [453, 207] width 907 height 414
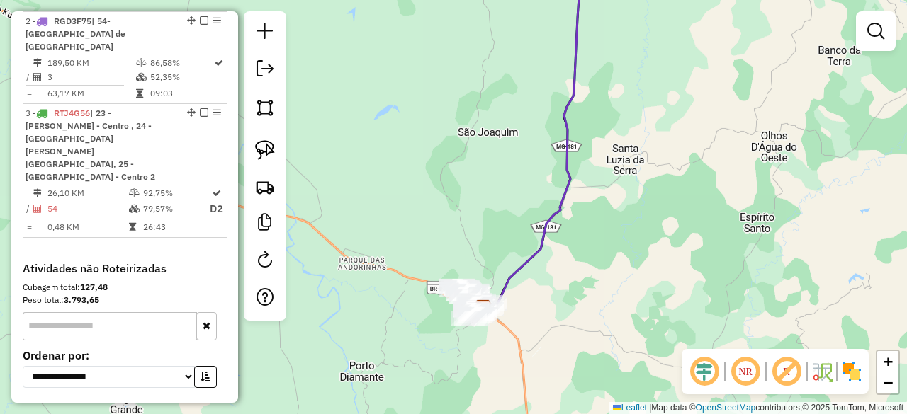
drag, startPoint x: 569, startPoint y: 231, endPoint x: 604, endPoint y: 226, distance: 35.8
click at [608, 227] on div "Janela de atendimento Grade de atendimento Capacidade Transportadoras Veículos …" at bounding box center [453, 207] width 907 height 414
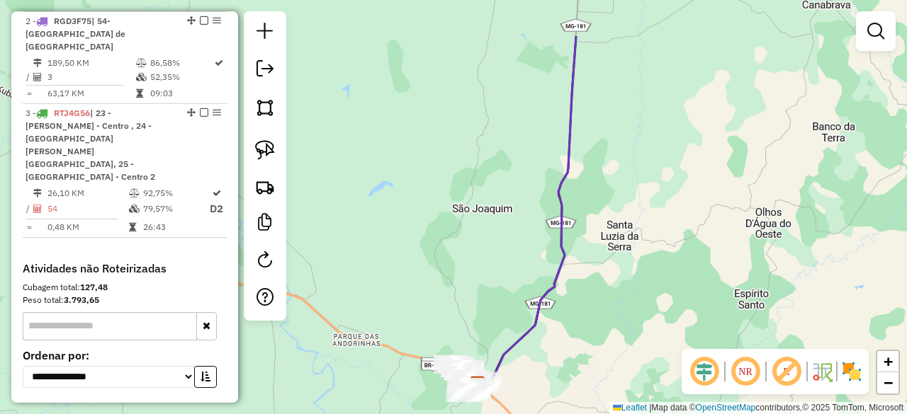
drag, startPoint x: 493, startPoint y: 87, endPoint x: 485, endPoint y: 174, distance: 86.9
click at [485, 174] on div "Janela de atendimento Grade de atendimento Capacidade Transportadoras Veículos …" at bounding box center [453, 207] width 907 height 414
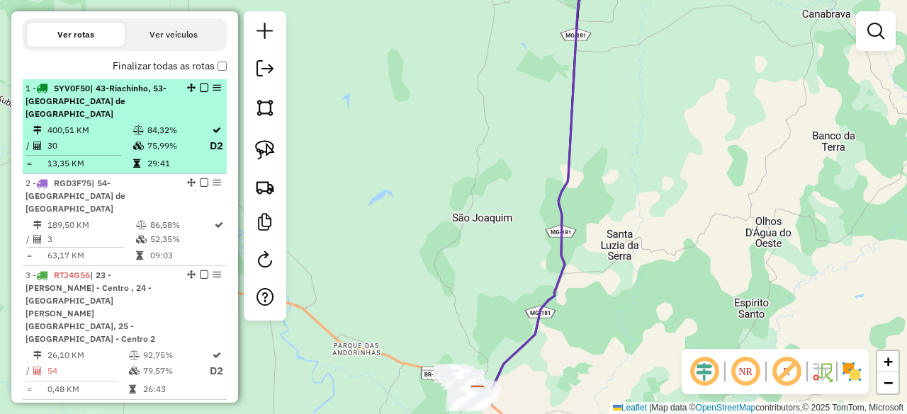
scroll to position [471, 0]
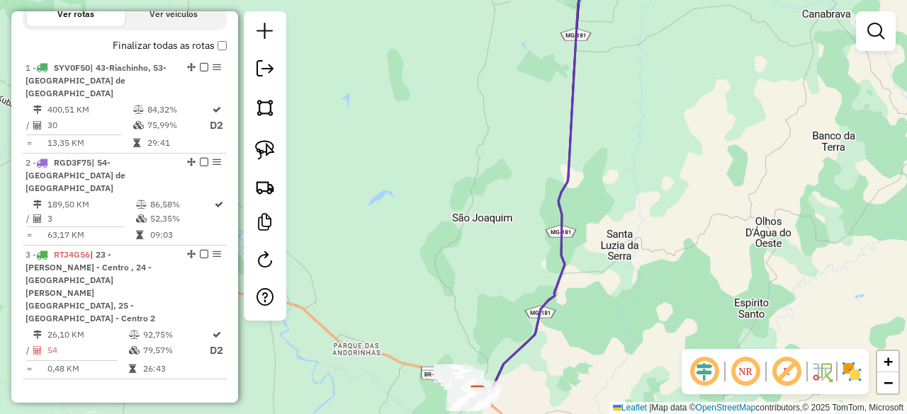
drag, startPoint x: 516, startPoint y: 172, endPoint x: 506, endPoint y: 195, distance: 24.7
click at [506, 195] on div "Janela de atendimento Grade de atendimento Capacidade Transportadoras Veículos …" at bounding box center [453, 207] width 907 height 414
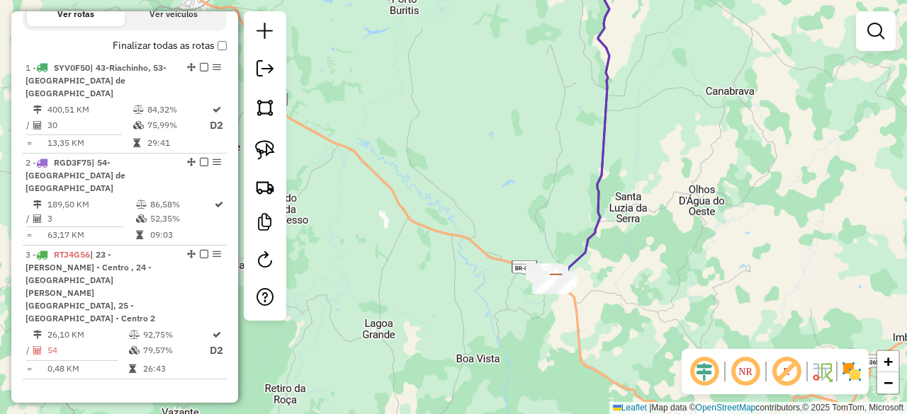
drag, startPoint x: 676, startPoint y: 74, endPoint x: 621, endPoint y: 122, distance: 73.3
click at [622, 121] on div "Janela de atendimento Grade de atendimento Capacidade Transportadoras Veículos …" at bounding box center [453, 207] width 907 height 414
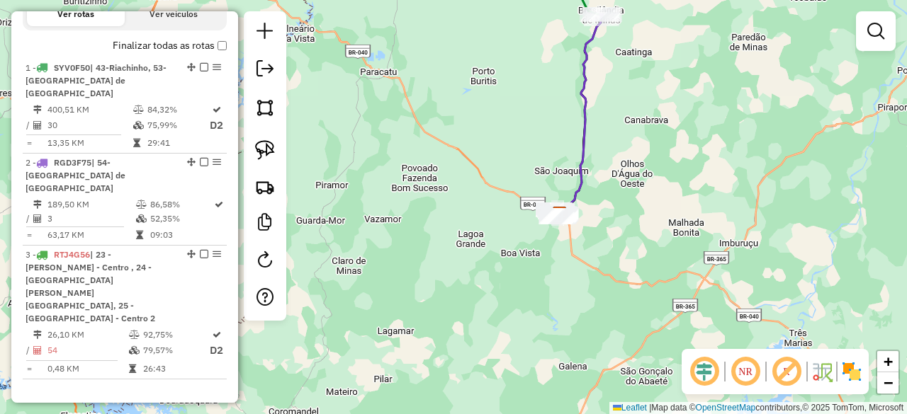
drag, startPoint x: 648, startPoint y: 58, endPoint x: 616, endPoint y: 135, distance: 83.6
click at [616, 135] on div "Janela de atendimento Grade de atendimento Capacidade Transportadoras Veículos …" at bounding box center [453, 207] width 907 height 414
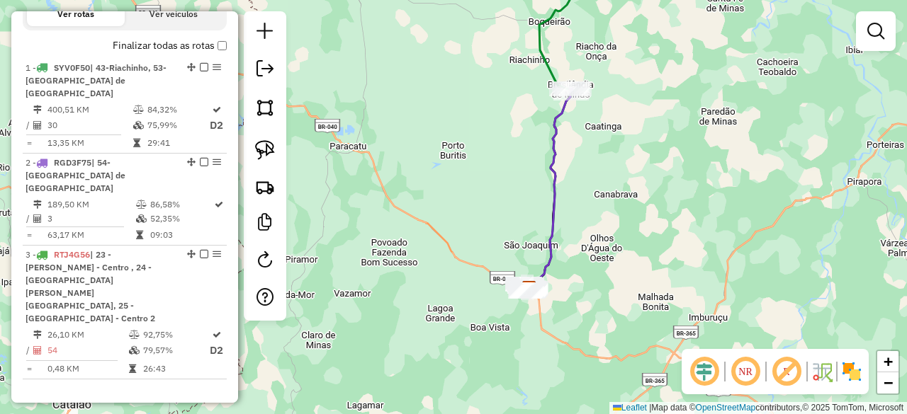
drag, startPoint x: 650, startPoint y: 82, endPoint x: 631, endPoint y: 123, distance: 44.7
click at [631, 123] on div "Janela de atendimento Grade de atendimento Capacidade Transportadoras Veículos …" at bounding box center [453, 207] width 907 height 414
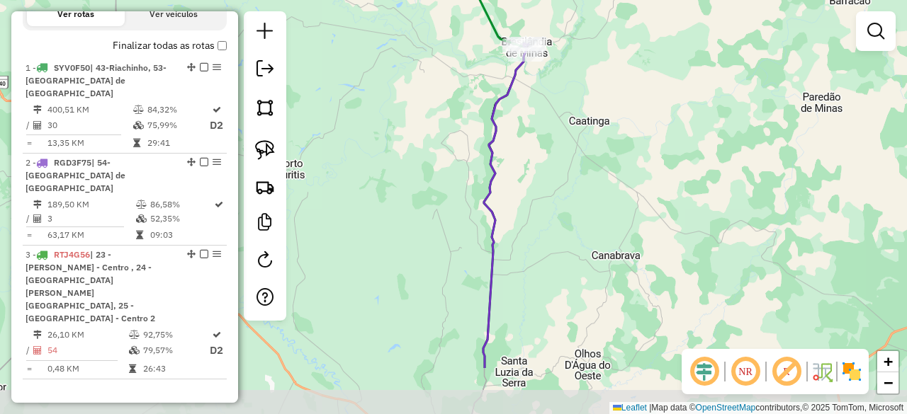
drag, startPoint x: 512, startPoint y: 266, endPoint x: 572, endPoint y: 176, distance: 108.3
click at [572, 177] on div "Janela de atendimento Grade de atendimento Capacidade Transportadoras Veículos …" at bounding box center [453, 207] width 907 height 414
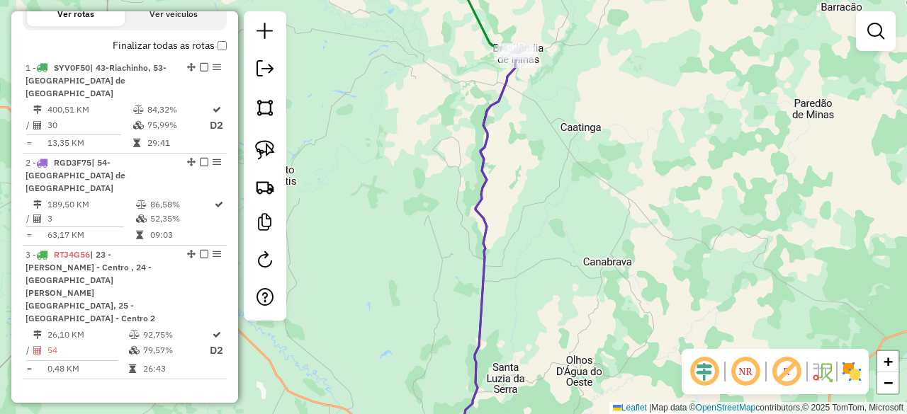
drag, startPoint x: 612, startPoint y: 96, endPoint x: 563, endPoint y: 154, distance: 76.9
click at [563, 154] on div "Janela de atendimento Grade de atendimento Capacidade Transportadoras Veículos …" at bounding box center [453, 207] width 907 height 414
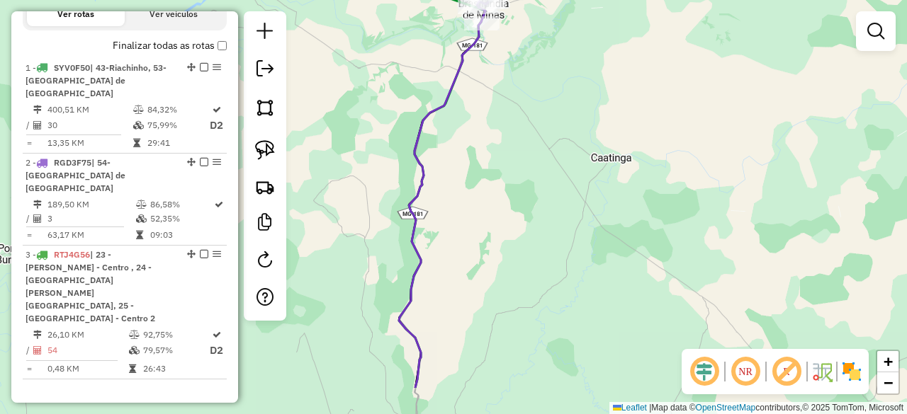
drag, startPoint x: 455, startPoint y: 348, endPoint x: 534, endPoint y: 79, distance: 279.8
click at [534, 80] on div "Janela de atendimento Grade de atendimento Capacidade Transportadoras Veículos …" at bounding box center [453, 207] width 907 height 414
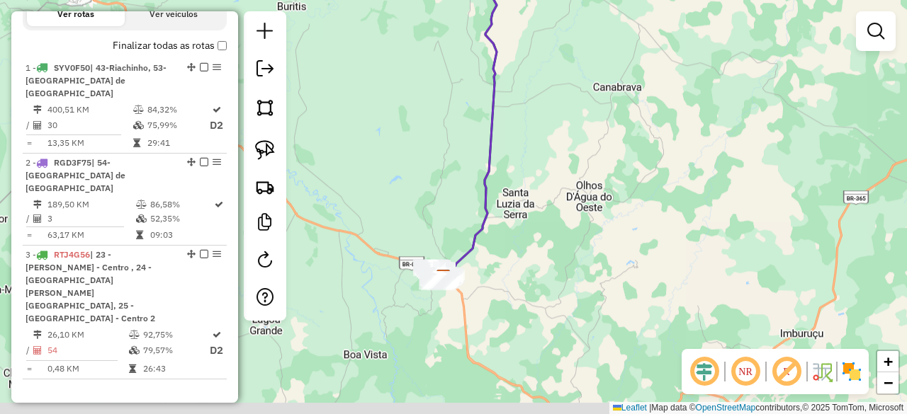
drag, startPoint x: 584, startPoint y: 285, endPoint x: 571, endPoint y: 196, distance: 89.5
click at [572, 196] on div "Janela de atendimento Grade de atendimento Capacidade Transportadoras Veículos …" at bounding box center [453, 207] width 907 height 414
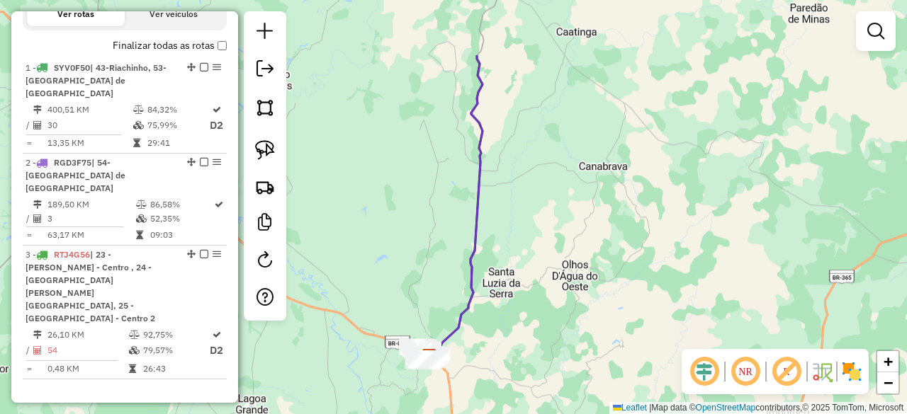
drag, startPoint x: 515, startPoint y: 120, endPoint x: 516, endPoint y: 269, distance: 148.8
click at [516, 268] on div "Janela de atendimento Grade de atendimento Capacidade Transportadoras Veículos …" at bounding box center [453, 207] width 907 height 414
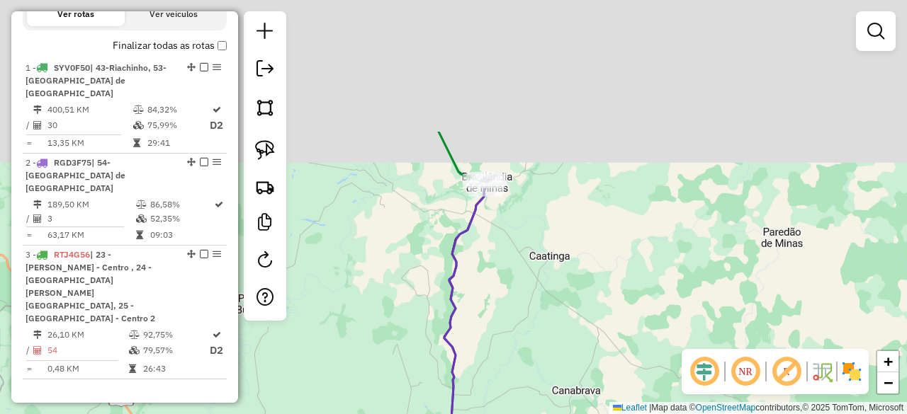
drag, startPoint x: 537, startPoint y: 137, endPoint x: 517, endPoint y: 267, distance: 131.9
click at [517, 259] on div "Janela de atendimento Grade de atendimento Capacidade Transportadoras Veículos …" at bounding box center [453, 207] width 907 height 414
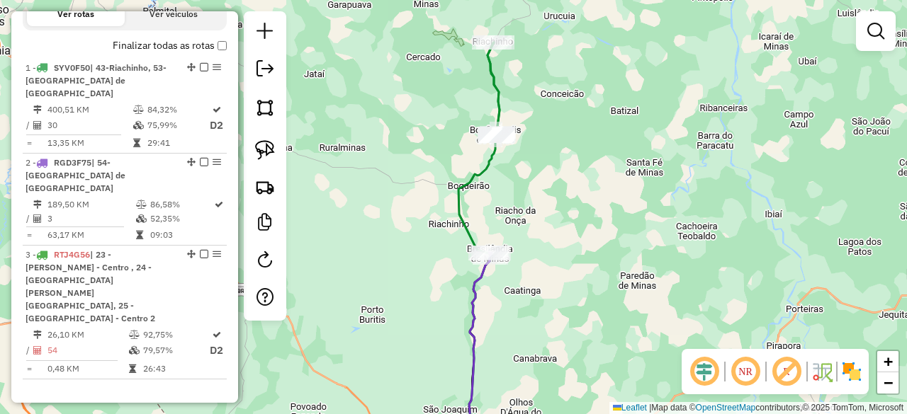
drag, startPoint x: 544, startPoint y: 75, endPoint x: 529, endPoint y: 156, distance: 82.3
click at [529, 156] on div "Janela de atendimento Grade de atendimento Capacidade Transportadoras Veículos …" at bounding box center [453, 207] width 907 height 414
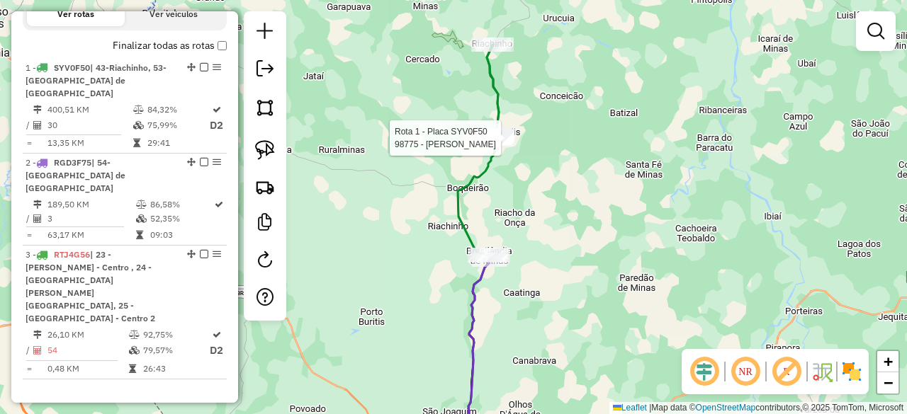
select select "*********"
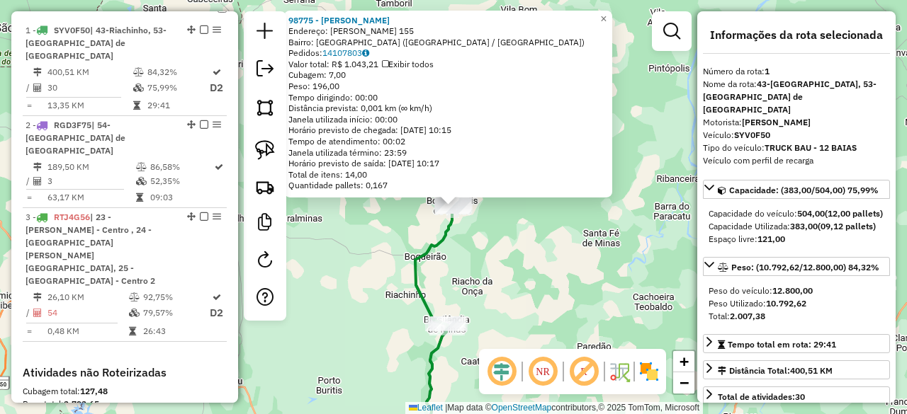
scroll to position [531, 0]
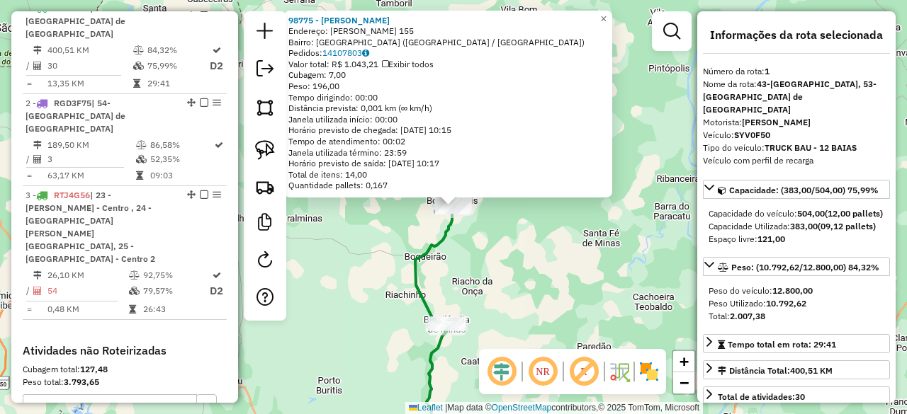
click at [531, 263] on div "98775 - TONIVO S Endereço: [PERSON_NAME] 155 Bairro: [GEOGRAPHIC_DATA] ([GEOGRA…" at bounding box center [453, 207] width 907 height 414
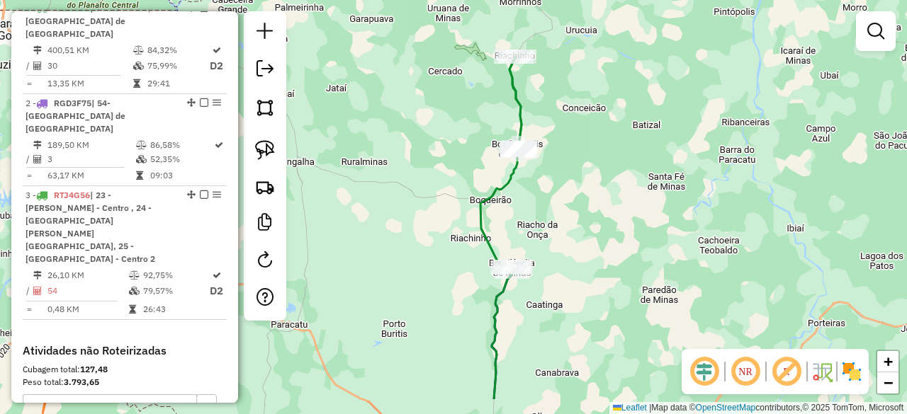
drag, startPoint x: 570, startPoint y: 246, endPoint x: 615, endPoint y: 198, distance: 66.2
click at [615, 198] on div "Janela de atendimento Grade de atendimento Capacidade Transportadoras Veículos …" at bounding box center [453, 207] width 907 height 414
drag, startPoint x: 262, startPoint y: 151, endPoint x: 432, endPoint y: 150, distance: 170.1
click at [261, 151] on img at bounding box center [265, 150] width 20 height 20
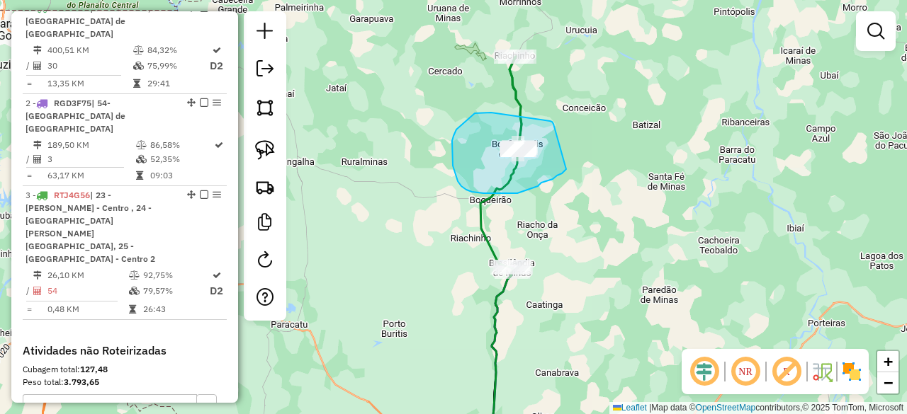
drag, startPoint x: 553, startPoint y: 124, endPoint x: 572, endPoint y: 162, distance: 42.8
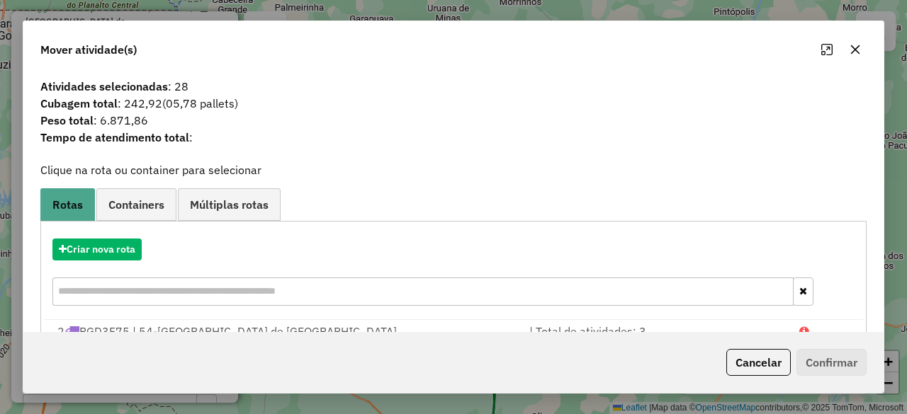
click at [862, 47] on button "button" at bounding box center [855, 49] width 23 height 23
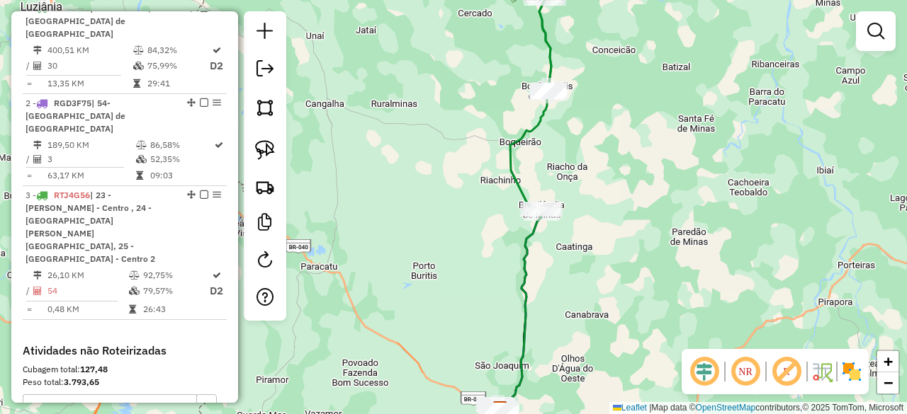
drag, startPoint x: 563, startPoint y: 279, endPoint x: 601, endPoint y: 176, distance: 109.6
click at [601, 176] on div "Janela de atendimento Grade de atendimento Capacidade Transportadoras Veículos …" at bounding box center [453, 207] width 907 height 414
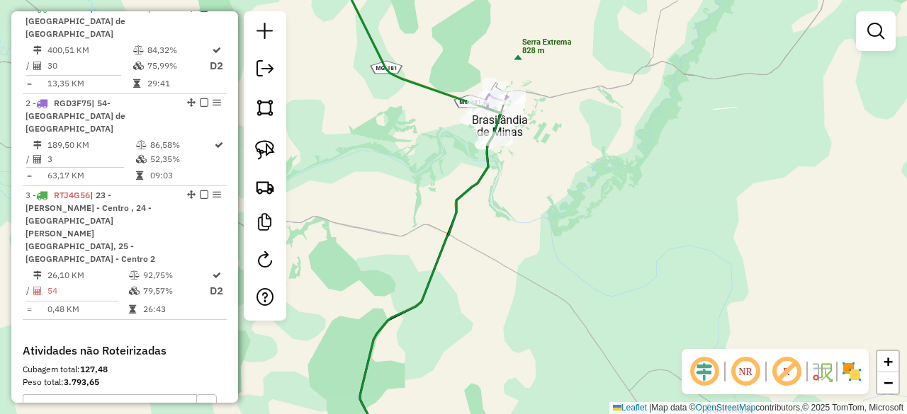
drag, startPoint x: 338, startPoint y: 162, endPoint x: 374, endPoint y: 161, distance: 36.1
click at [339, 162] on div "Janela de atendimento Grade de atendimento Capacidade Transportadoras Veículos …" at bounding box center [453, 207] width 907 height 414
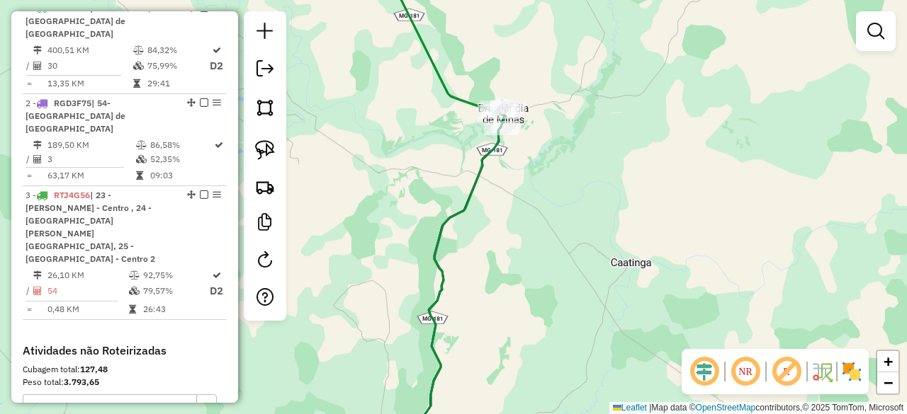
drag, startPoint x: 513, startPoint y: 316, endPoint x: 570, endPoint y: 126, distance: 198.2
click at [563, 141] on div "Janela de atendimento Grade de atendimento Capacidade Transportadoras Veículos …" at bounding box center [453, 207] width 907 height 414
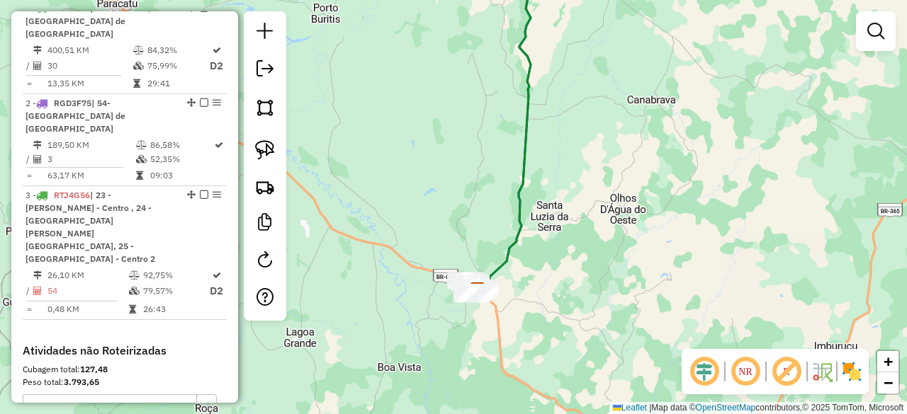
drag, startPoint x: 624, startPoint y: 261, endPoint x: 609, endPoint y: 84, distance: 178.5
click at [619, 106] on div "Janela de atendimento Grade de atendimento Capacidade Transportadoras Veículos …" at bounding box center [453, 207] width 907 height 414
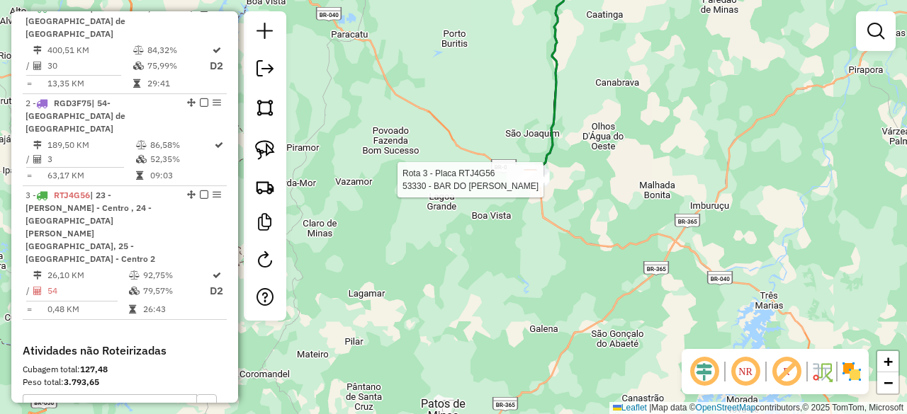
select select "*********"
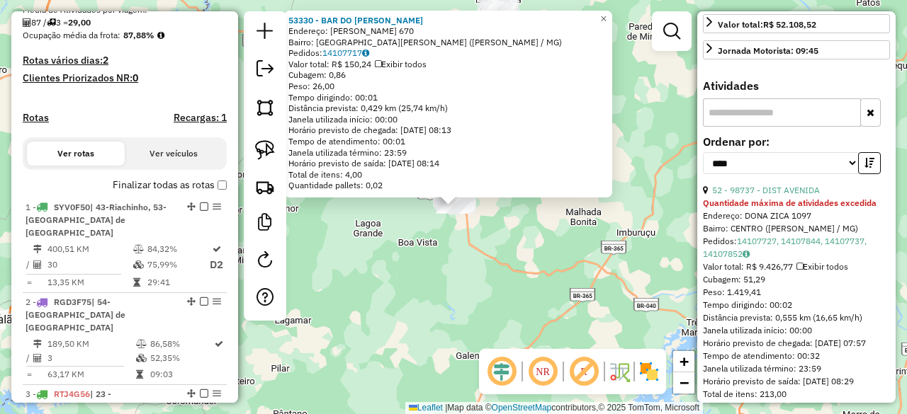
scroll to position [261, 0]
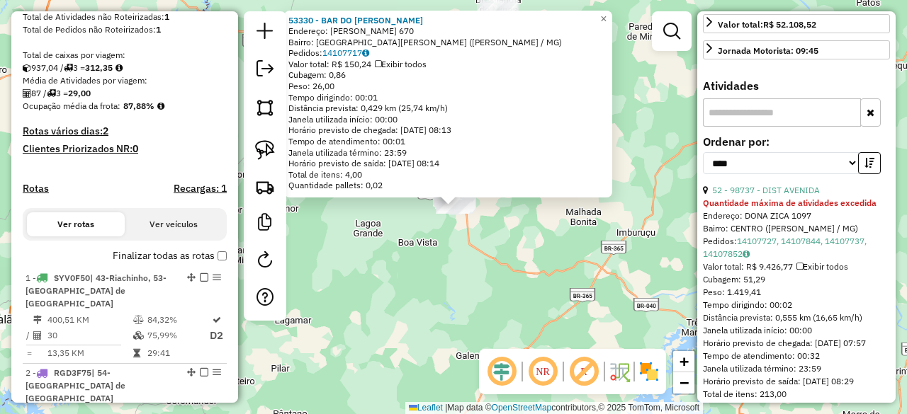
click at [475, 269] on div "53330 - BAR DO [PERSON_NAME]: [PERSON_NAME] 670 Bairro: [GEOGRAPHIC_DATA][PERSO…" at bounding box center [453, 207] width 907 height 414
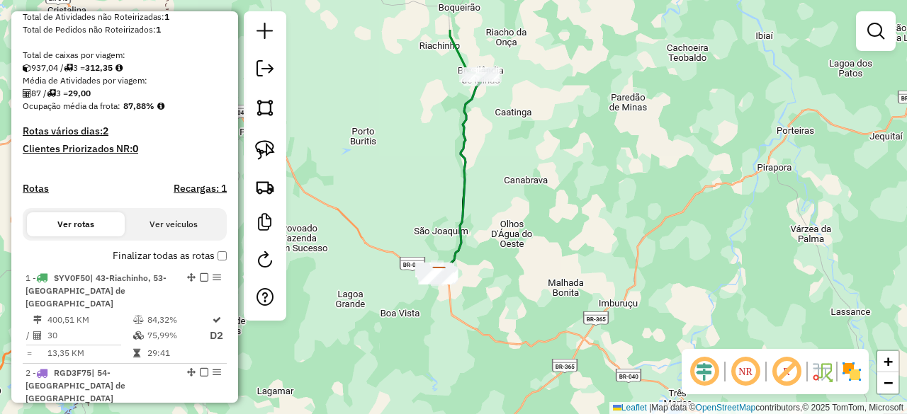
drag, startPoint x: 580, startPoint y: 169, endPoint x: 562, endPoint y: 240, distance: 73.0
click at [562, 240] on div "Janela de atendimento Grade de atendimento Capacidade Transportadoras Veículos …" at bounding box center [453, 207] width 907 height 414
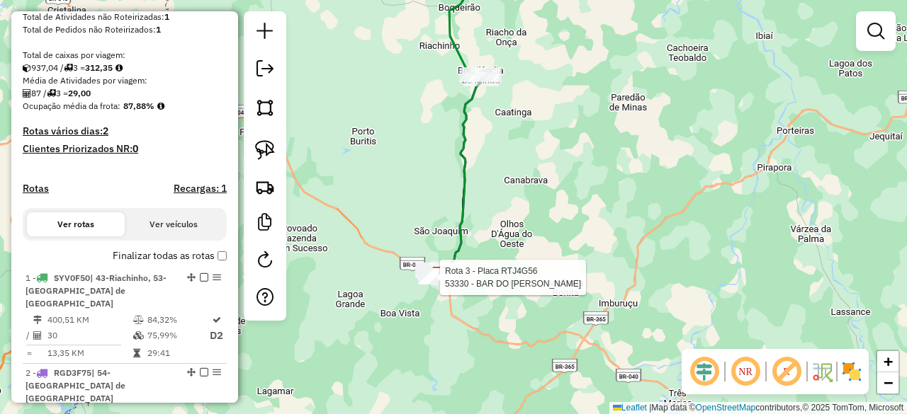
select select "*********"
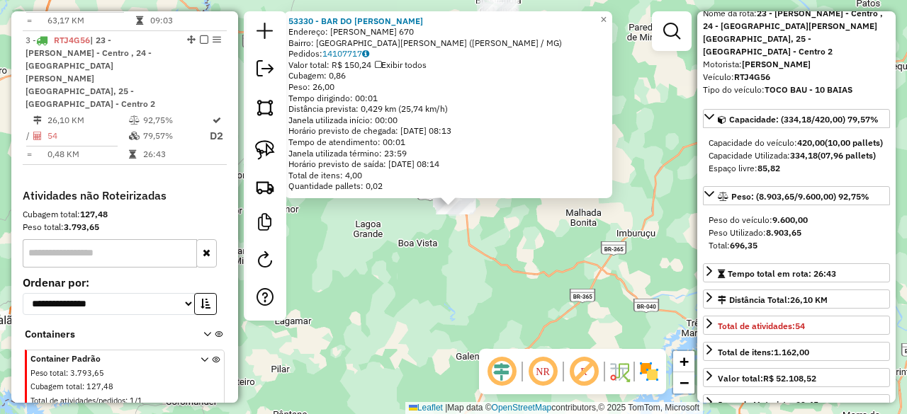
scroll to position [0, 0]
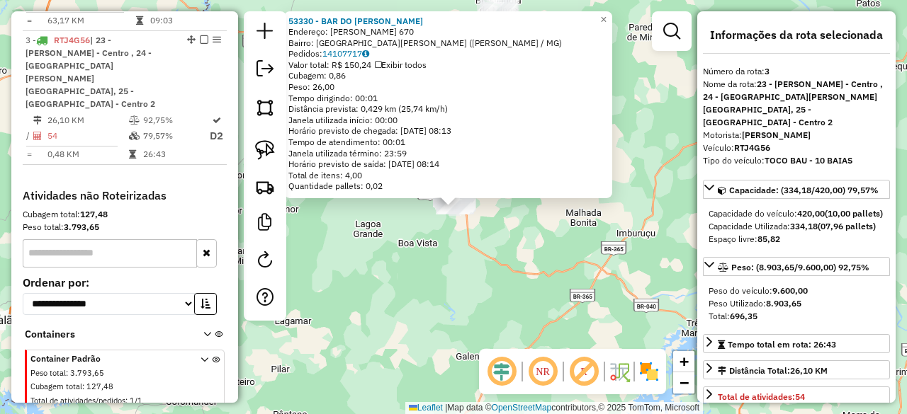
drag, startPoint x: 525, startPoint y: 244, endPoint x: 529, endPoint y: 235, distance: 10.5
click at [526, 240] on div "53330 - BAR DO [PERSON_NAME]: [PERSON_NAME] 670 Bairro: [GEOGRAPHIC_DATA][PERSO…" at bounding box center [453, 207] width 907 height 414
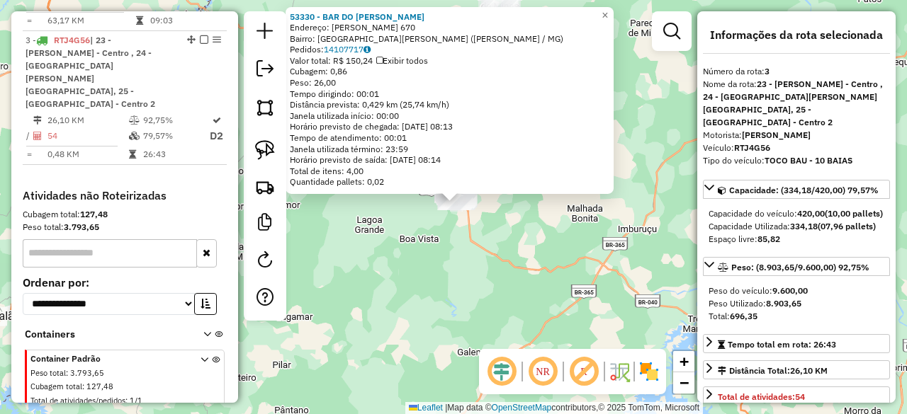
click at [429, 274] on div "53330 - BAR DO [PERSON_NAME]: [PERSON_NAME] 670 Bairro: [GEOGRAPHIC_DATA][PERSO…" at bounding box center [453, 207] width 907 height 414
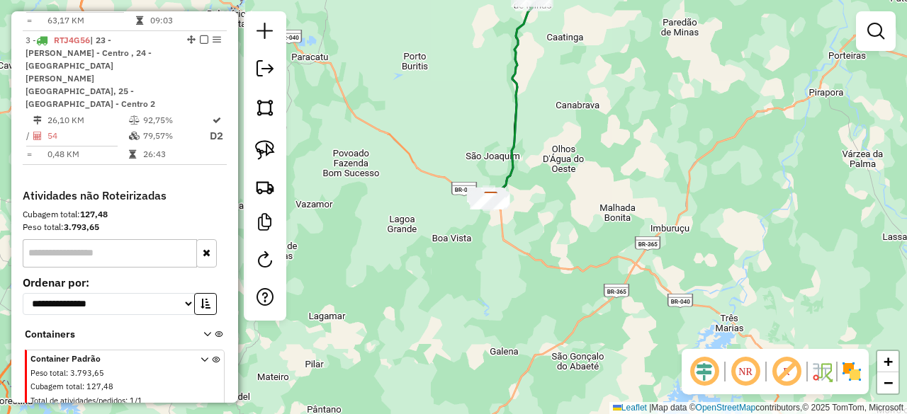
drag, startPoint x: 547, startPoint y: 225, endPoint x: 591, endPoint y: 223, distance: 44.0
click at [587, 225] on div "Janela de atendimento Grade de atendimento Capacidade Transportadoras Veículos …" at bounding box center [453, 207] width 907 height 414
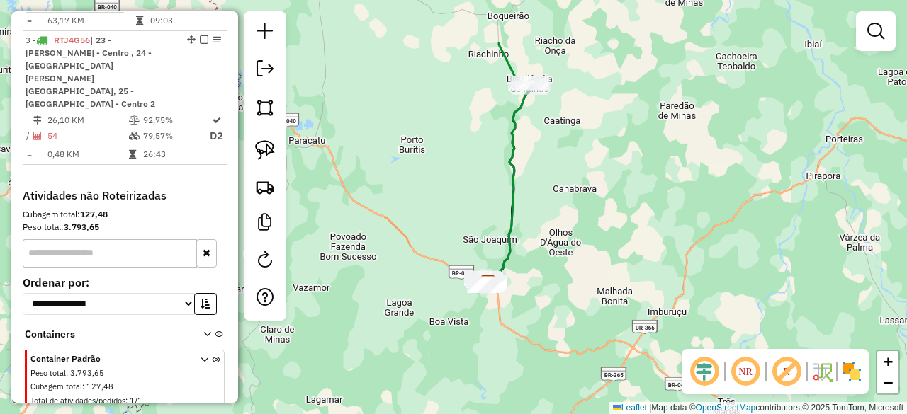
drag, startPoint x: 585, startPoint y: 188, endPoint x: 579, endPoint y: 240, distance: 52.8
click at [580, 240] on div "Janela de atendimento Grade de atendimento Capacidade Transportadoras Veículos …" at bounding box center [453, 207] width 907 height 414
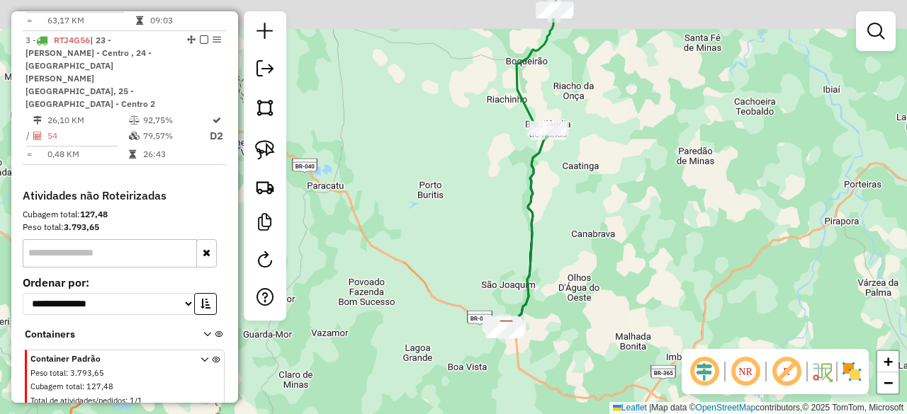
drag, startPoint x: 572, startPoint y: 147, endPoint x: 593, endPoint y: 188, distance: 45.9
click at [593, 188] on div "Janela de atendimento Grade de atendimento Capacidade Transportadoras Veículos …" at bounding box center [453, 207] width 907 height 414
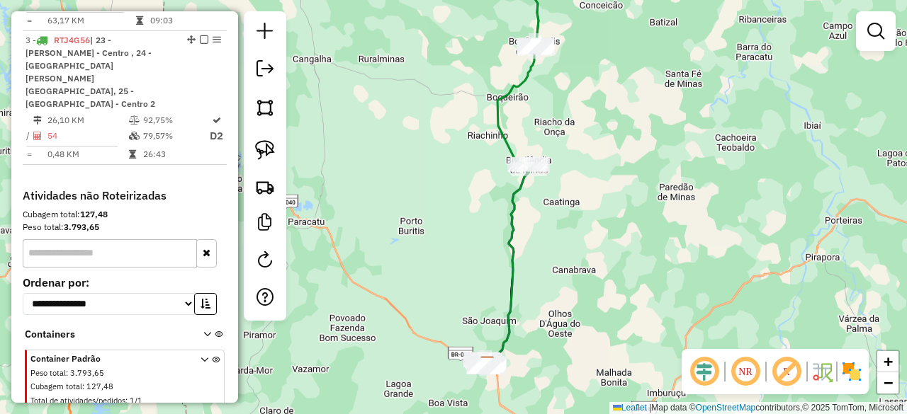
drag, startPoint x: 619, startPoint y: 242, endPoint x: 597, endPoint y: 278, distance: 41.7
click at [597, 278] on div "Janela de atendimento Grade de atendimento Capacidade Transportadoras Veículos …" at bounding box center [453, 207] width 907 height 414
drag, startPoint x: 597, startPoint y: 232, endPoint x: 592, endPoint y: 256, distance: 23.8
click at [592, 256] on div "Janela de atendimento Grade de atendimento Capacidade Transportadoras Veículos …" at bounding box center [453, 207] width 907 height 414
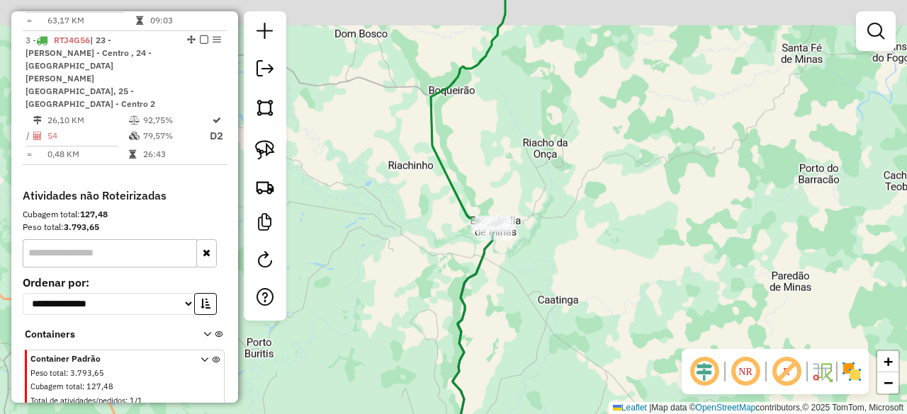
drag, startPoint x: 518, startPoint y: 246, endPoint x: 517, endPoint y: 256, distance: 9.9
click at [517, 256] on div "Janela de atendimento Grade de atendimento Capacidade Transportadoras Veículos …" at bounding box center [453, 207] width 907 height 414
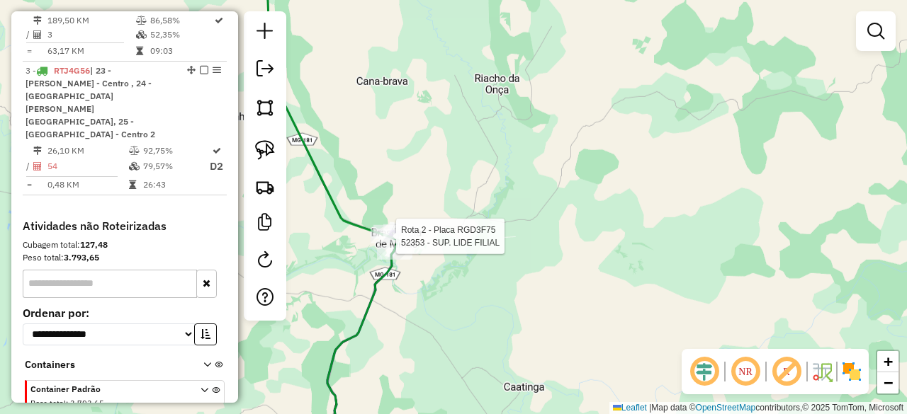
select select "*********"
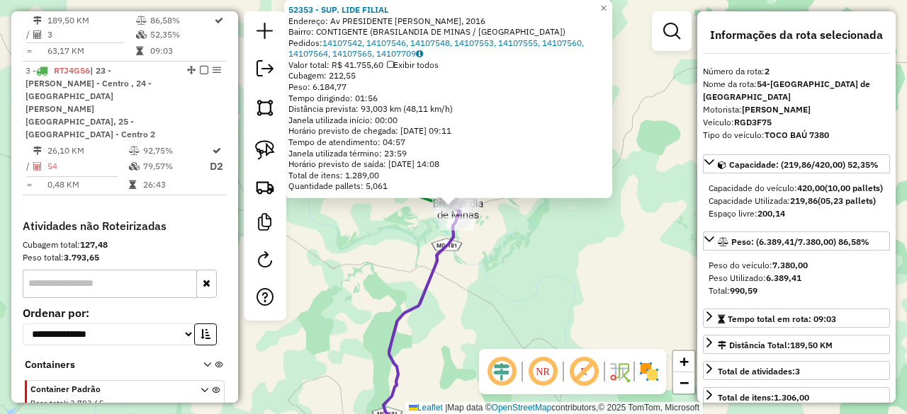
scroll to position [613, 0]
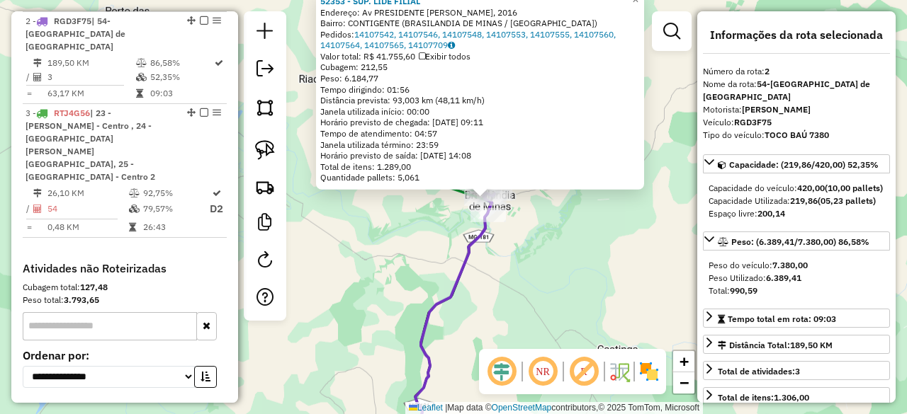
drag, startPoint x: 606, startPoint y: 301, endPoint x: 641, endPoint y: 291, distance: 36.3
click at [641, 291] on div "52353 - SUP. LIDE FILIAL Endereço: Av PRESIDENTE [PERSON_NAME], 2016 [GEOGRAPHI…" at bounding box center [453, 207] width 907 height 414
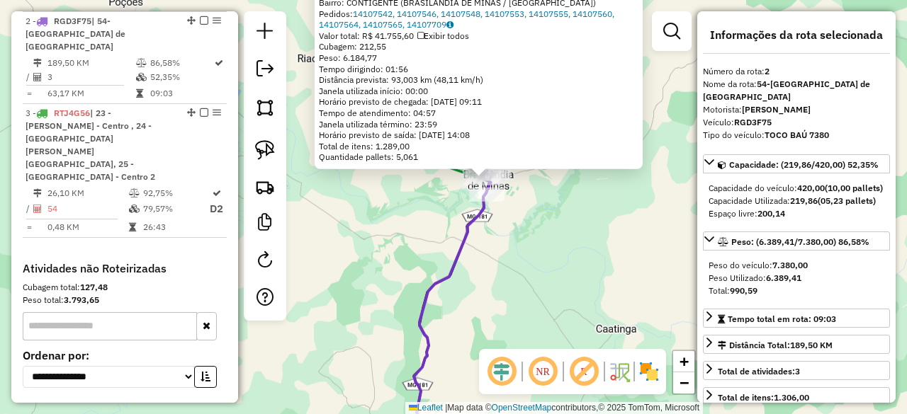
drag, startPoint x: 606, startPoint y: 289, endPoint x: 600, endPoint y: 258, distance: 31.7
click at [600, 259] on div "52353 - SUP. LIDE FILIAL Endereço: Av PRESIDENTE [PERSON_NAME], 2016 [GEOGRAPHI…" at bounding box center [453, 207] width 907 height 414
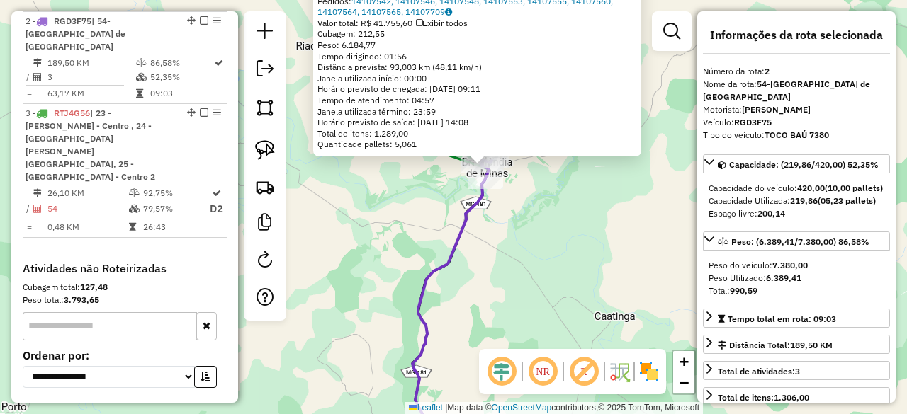
click at [546, 260] on div "52353 - SUP. LIDE FILIAL Endereço: Av PRESIDENTE [PERSON_NAME], 2016 [GEOGRAPHI…" at bounding box center [453, 207] width 907 height 414
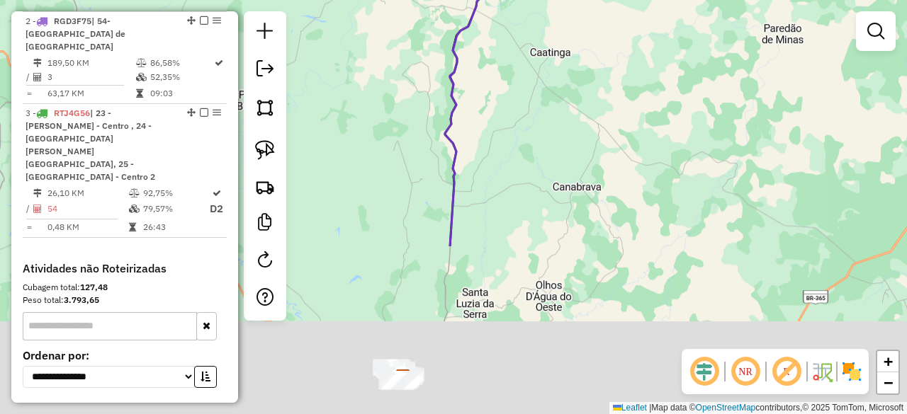
drag, startPoint x: 512, startPoint y: 321, endPoint x: 497, endPoint y: 95, distance: 226.5
click at [497, 96] on div "Janela de atendimento Grade de atendimento Capacidade Transportadoras Veículos …" at bounding box center [453, 207] width 907 height 414
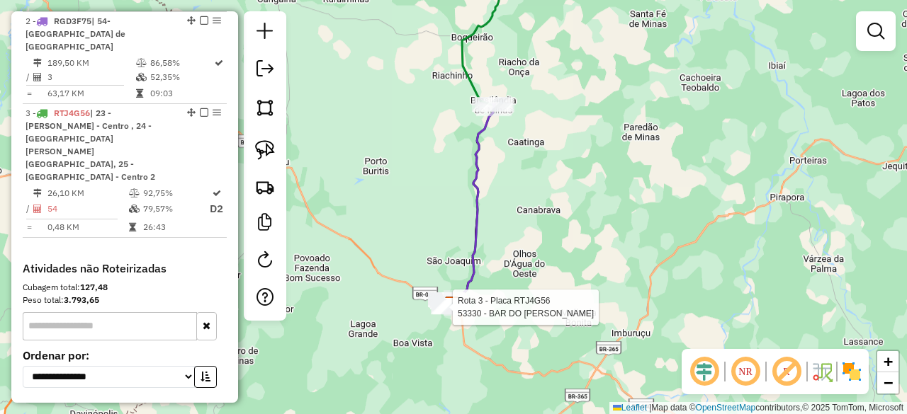
select select "*********"
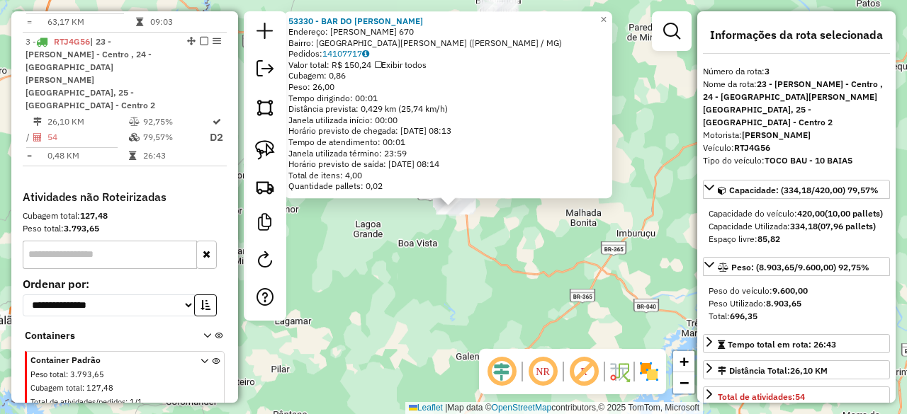
scroll to position [686, 0]
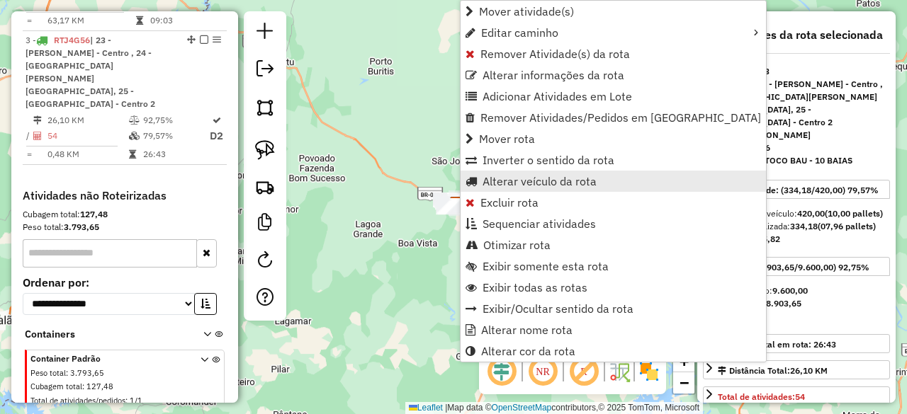
click at [553, 181] on span "Alterar veículo da rota" at bounding box center [540, 181] width 114 height 11
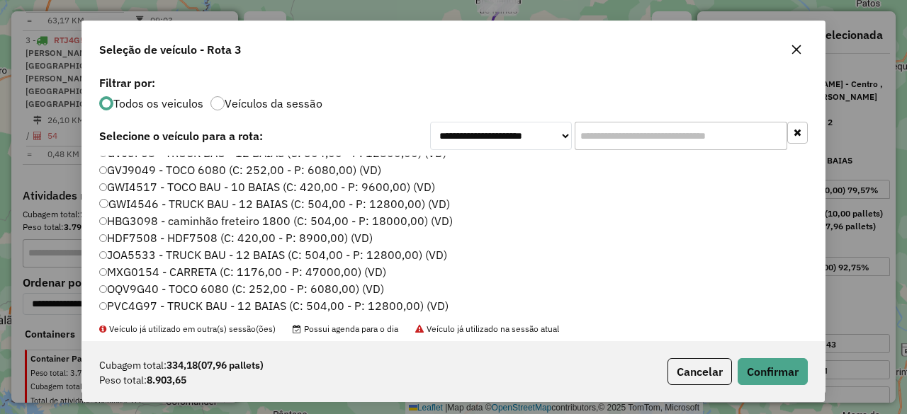
scroll to position [9, 0]
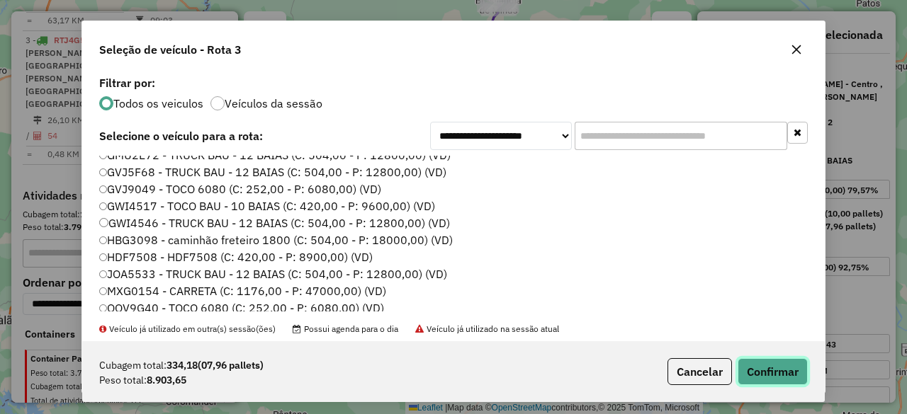
click at [769, 367] on button "Confirmar" at bounding box center [773, 372] width 70 height 27
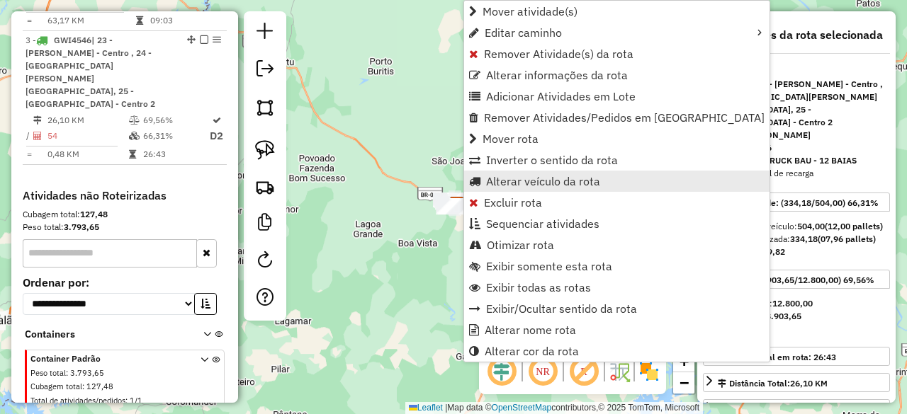
click at [549, 181] on span "Alterar veículo da rota" at bounding box center [543, 181] width 114 height 11
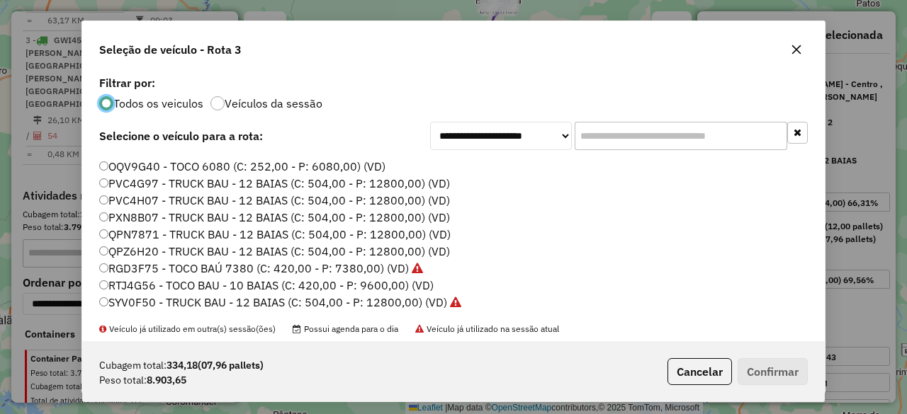
scroll to position [44, 0]
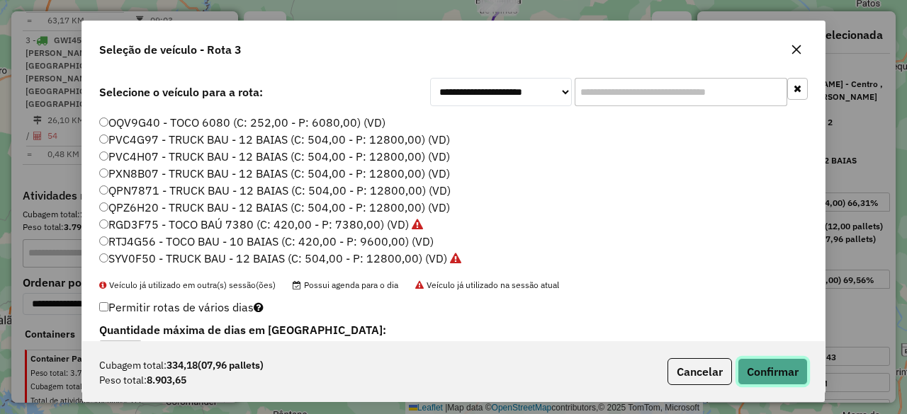
click at [794, 378] on button "Confirmar" at bounding box center [773, 372] width 70 height 27
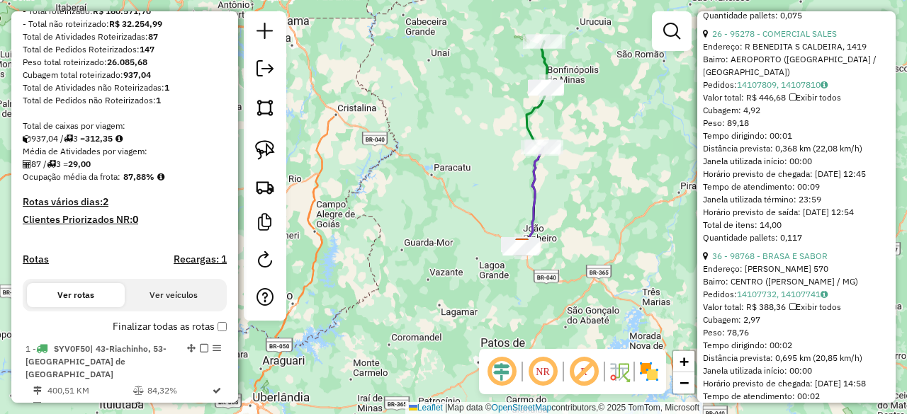
scroll to position [5810, 0]
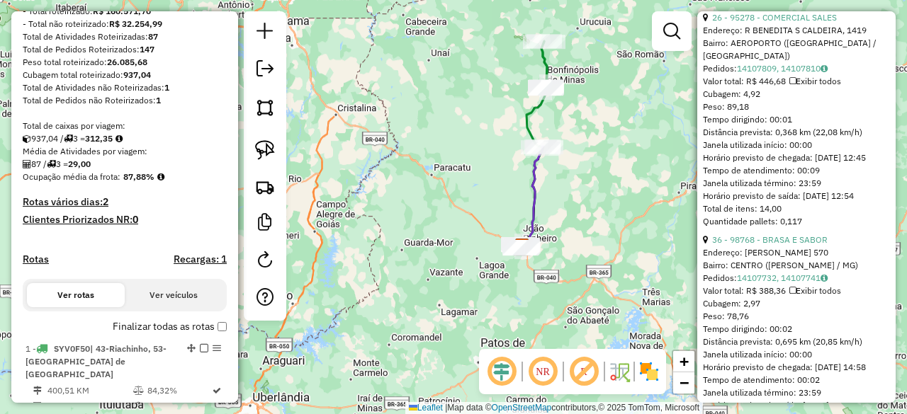
click at [575, 232] on div "Janela de atendimento Grade de atendimento Capacidade Transportadoras Veículos …" at bounding box center [453, 207] width 907 height 414
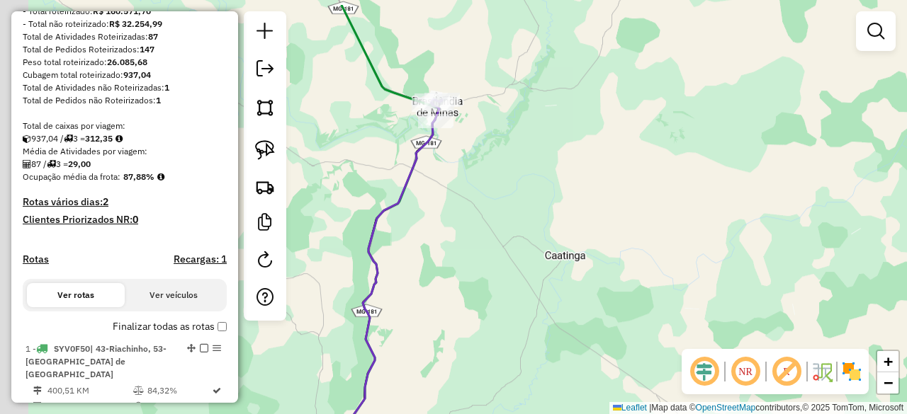
drag, startPoint x: 544, startPoint y: 184, endPoint x: 602, endPoint y: 225, distance: 71.6
click at [600, 225] on div "Janela de atendimento Grade de atendimento Capacidade Transportadoras Veículos …" at bounding box center [453, 207] width 907 height 414
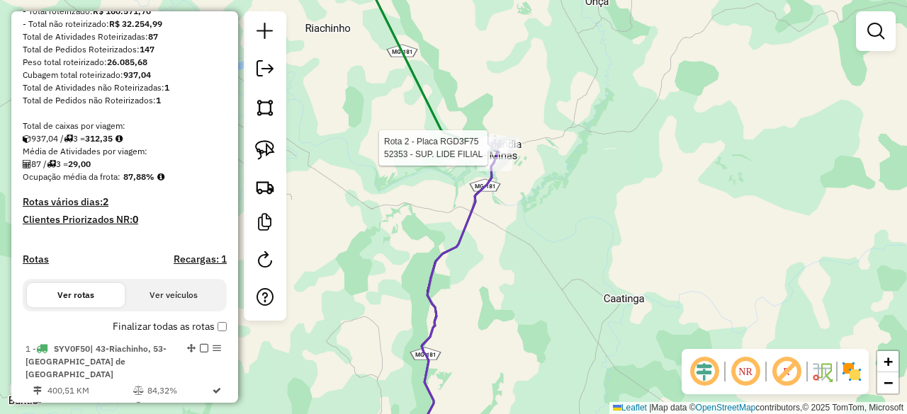
select select "*********"
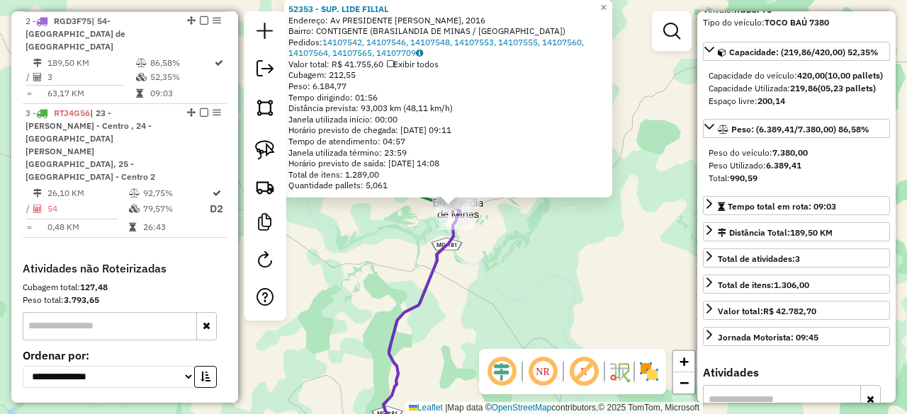
scroll to position [142, 0]
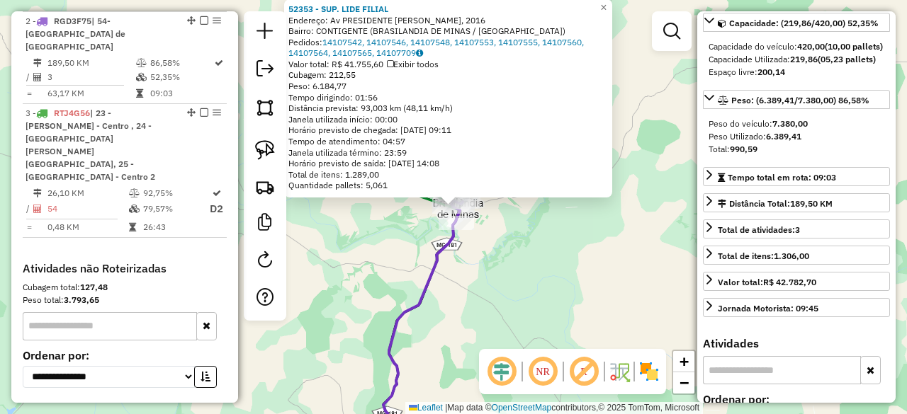
click at [569, 252] on div "52353 - SUP. LIDE FILIAL Endereço: Av PRESIDENTE [PERSON_NAME], 2016 [GEOGRAPHI…" at bounding box center [453, 207] width 907 height 414
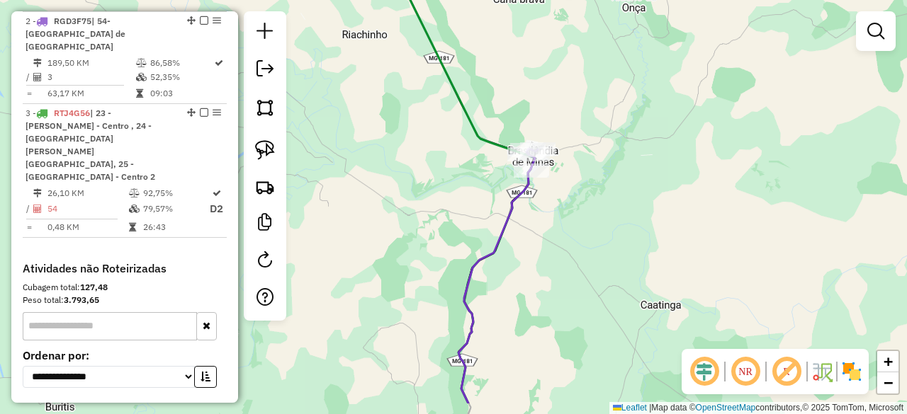
drag, startPoint x: 531, startPoint y: 277, endPoint x: 619, endPoint y: 215, distance: 107.2
click at [619, 215] on div "Janela de atendimento Grade de atendimento Capacidade Transportadoras Veículos …" at bounding box center [453, 207] width 907 height 414
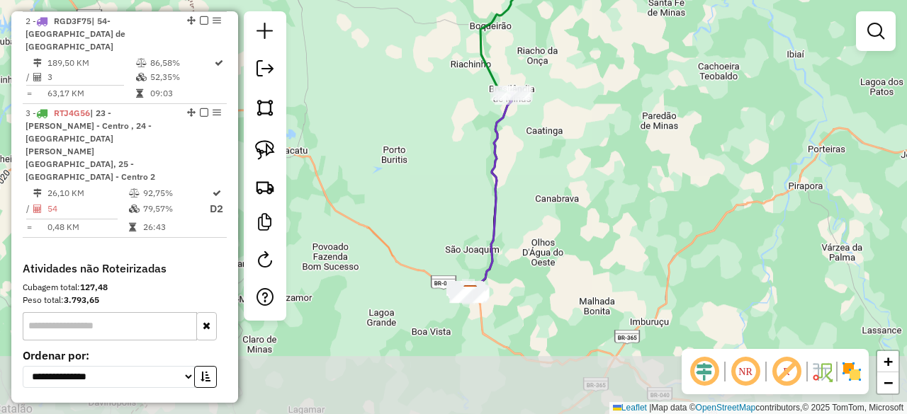
drag, startPoint x: 679, startPoint y: 292, endPoint x: 595, endPoint y: 172, distance: 146.0
click at [595, 172] on div "Janela de atendimento Grade de atendimento Capacidade Transportadoras Veículos …" at bounding box center [453, 207] width 907 height 414
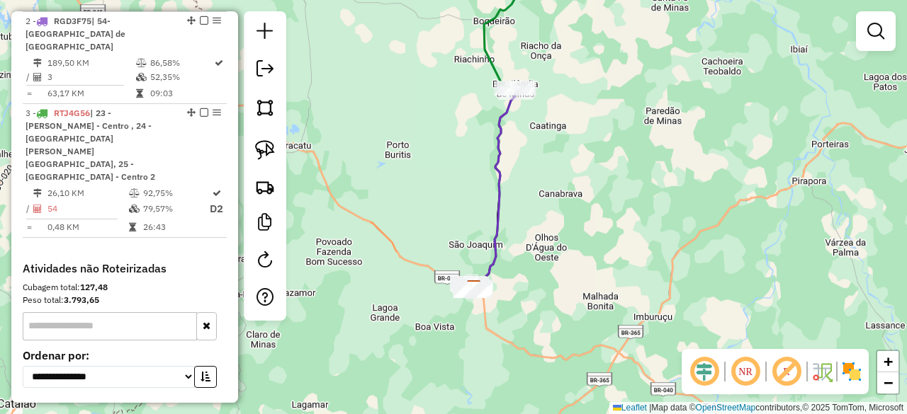
drag, startPoint x: 565, startPoint y: 261, endPoint x: 619, endPoint y: 247, distance: 55.7
click at [619, 247] on div "Janela de atendimento Grade de atendimento Capacidade Transportadoras Veículos …" at bounding box center [453, 207] width 907 height 414
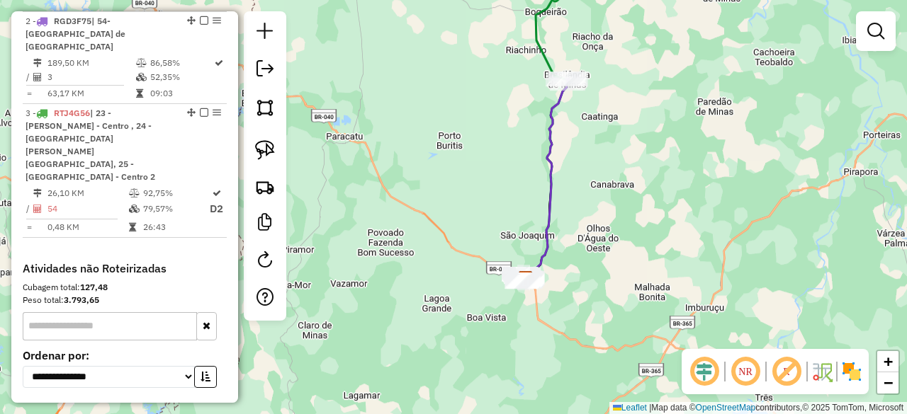
drag, startPoint x: 590, startPoint y: 195, endPoint x: 585, endPoint y: 237, distance: 42.0
click at [585, 237] on div "Janela de atendimento Grade de atendimento Capacidade Transportadoras Veículos …" at bounding box center [453, 207] width 907 height 414
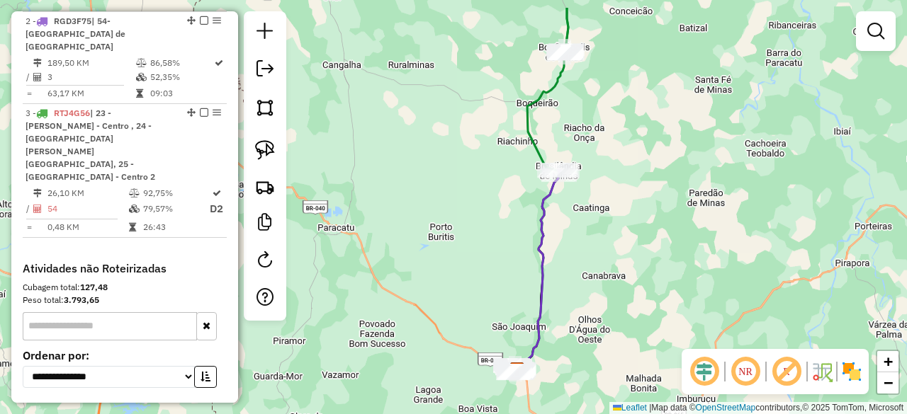
drag, startPoint x: 628, startPoint y: 208, endPoint x: 625, endPoint y: 237, distance: 29.3
click at [625, 235] on div "Janela de atendimento Grade de atendimento Capacidade Transportadoras Veículos …" at bounding box center [453, 207] width 907 height 414
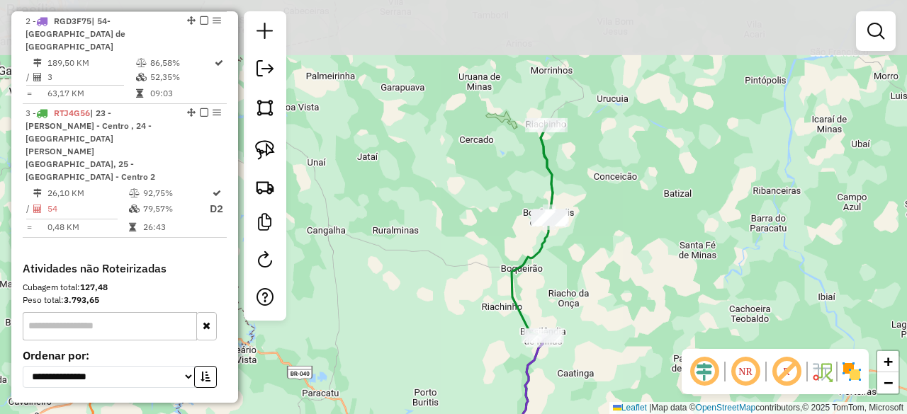
drag, startPoint x: 625, startPoint y: 68, endPoint x: 611, endPoint y: 242, distance: 174.9
click at [611, 242] on div "Janela de atendimento Grade de atendimento Capacidade Transportadoras Veículos …" at bounding box center [453, 207] width 907 height 414
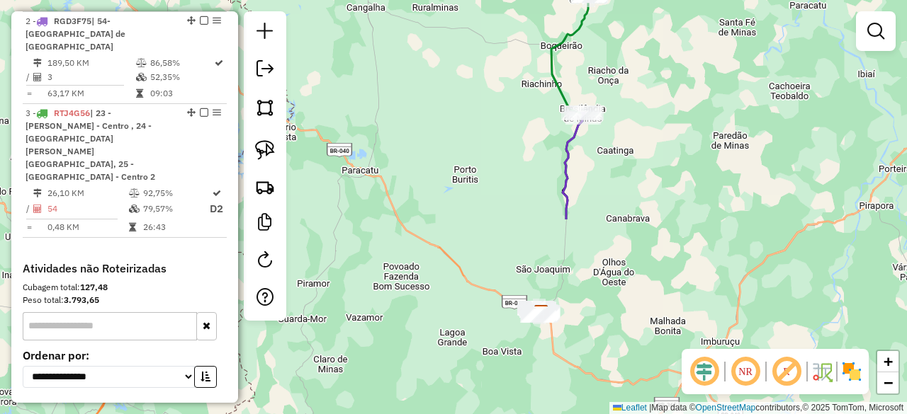
drag, startPoint x: 660, startPoint y: 327, endPoint x: 700, endPoint y: 90, distance: 240.0
click at [700, 90] on div "Janela de atendimento Grade de atendimento Capacidade Transportadoras Veículos …" at bounding box center [453, 207] width 907 height 414
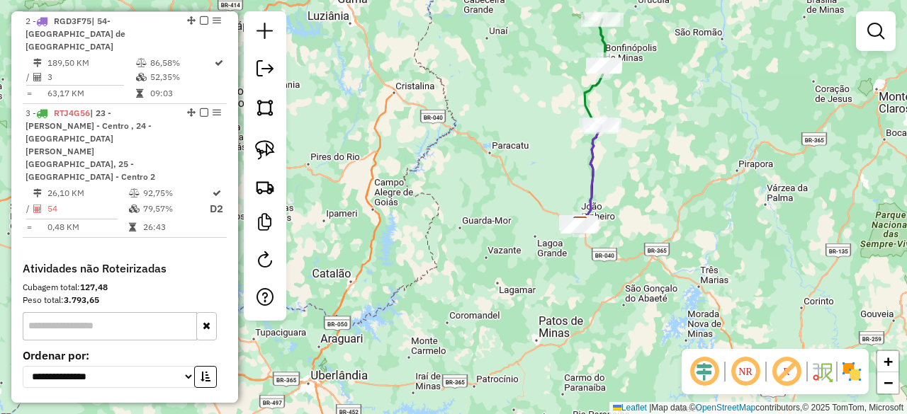
drag, startPoint x: 646, startPoint y: 274, endPoint x: 639, endPoint y: 213, distance: 62.0
click at [639, 213] on div "Janela de atendimento Grade de atendimento Capacidade Transportadoras Veículos …" at bounding box center [453, 207] width 907 height 414
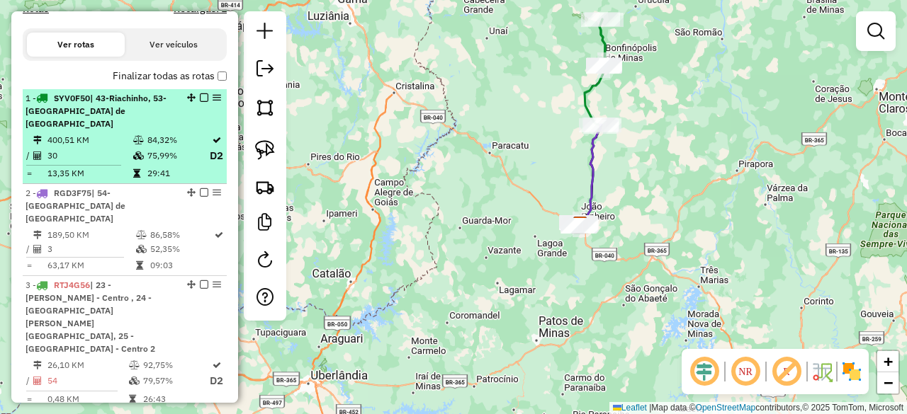
scroll to position [400, 0]
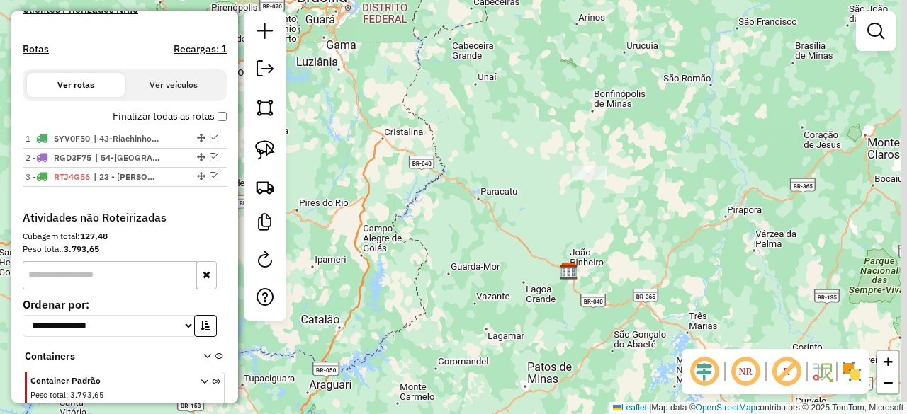
drag, startPoint x: 699, startPoint y: 147, endPoint x: 662, endPoint y: 231, distance: 91.4
click at [662, 230] on div "Janela de atendimento Grade de atendimento Capacidade Transportadoras Veículos …" at bounding box center [453, 207] width 907 height 414
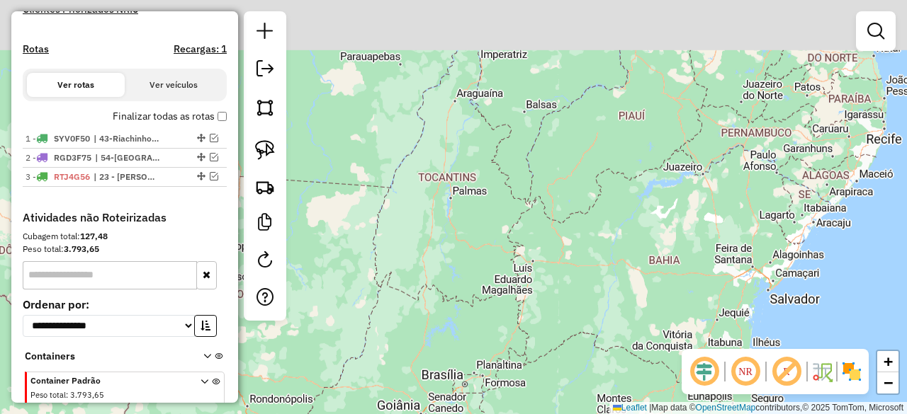
drag, startPoint x: 687, startPoint y: 242, endPoint x: 602, endPoint y: 388, distance: 168.3
click at [602, 388] on div "Janela de atendimento Grade de atendimento Capacidade Transportadoras Veículos …" at bounding box center [453, 207] width 907 height 414
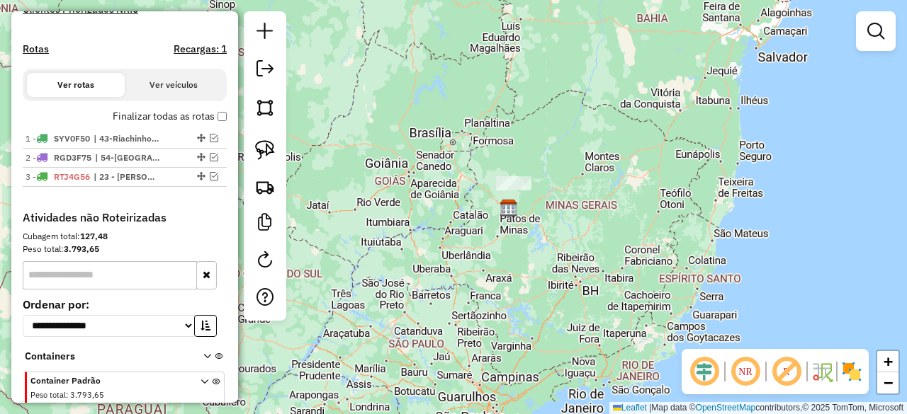
drag, startPoint x: 625, startPoint y: 267, endPoint x: 602, endPoint y: -15, distance: 282.9
click at [602, 0] on html "Aguarde... Pop-up bloqueado! Seu navegador bloqueou automáticamente a abertura …" at bounding box center [453, 207] width 907 height 414
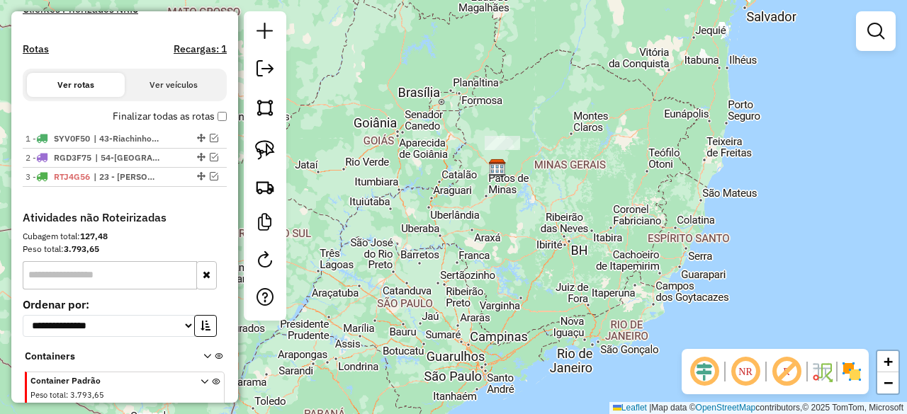
click at [269, 70] on em at bounding box center [264, 68] width 17 height 17
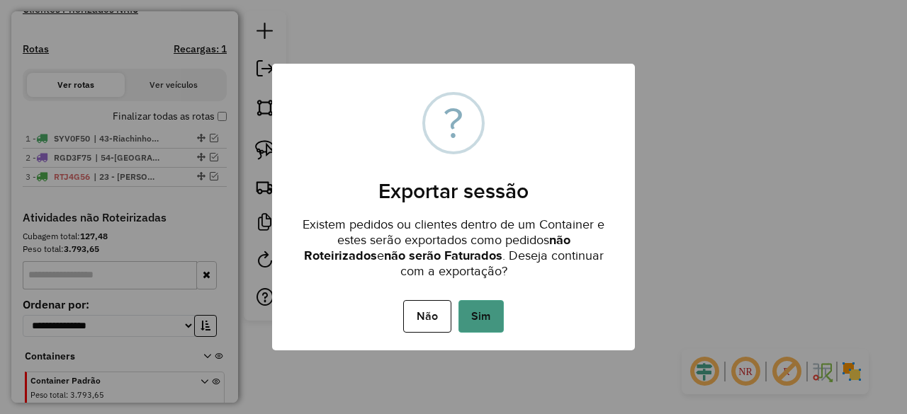
click at [485, 314] on button "Sim" at bounding box center [480, 316] width 45 height 33
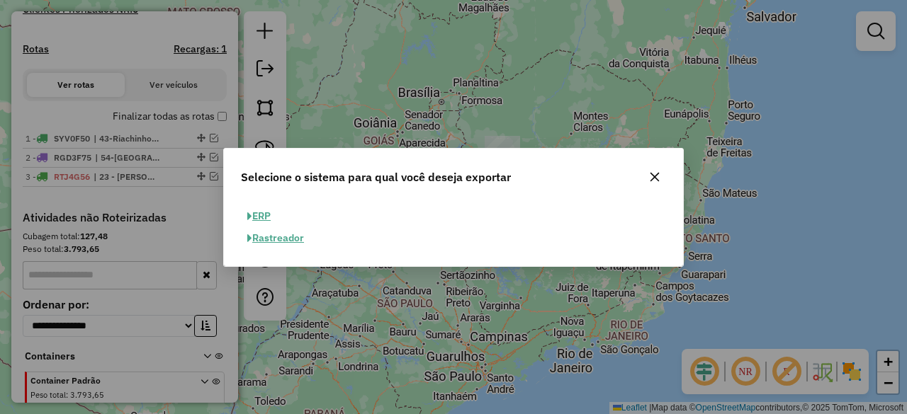
click at [261, 217] on button "ERP" at bounding box center [259, 216] width 36 height 22
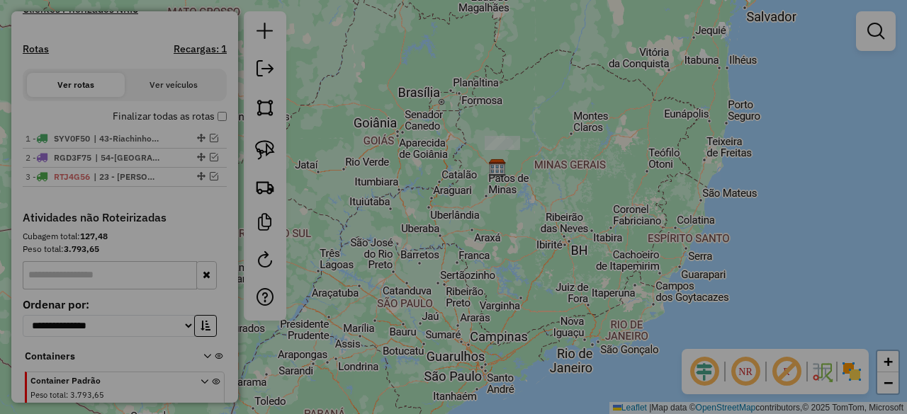
select select "**"
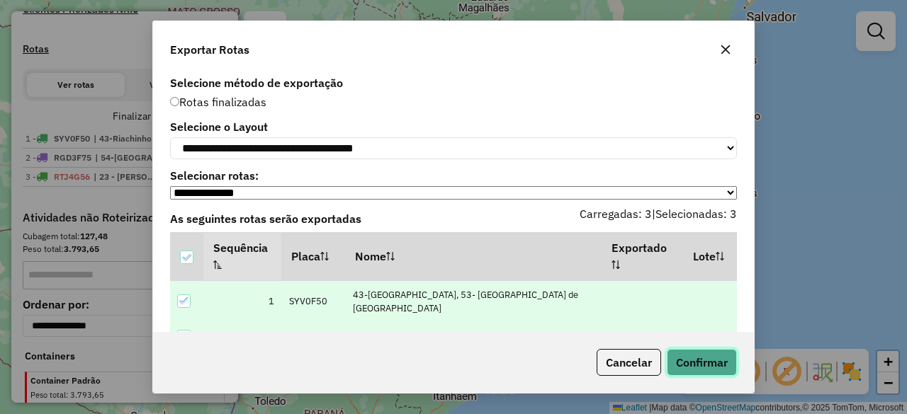
click at [703, 360] on button "Confirmar" at bounding box center [702, 362] width 70 height 27
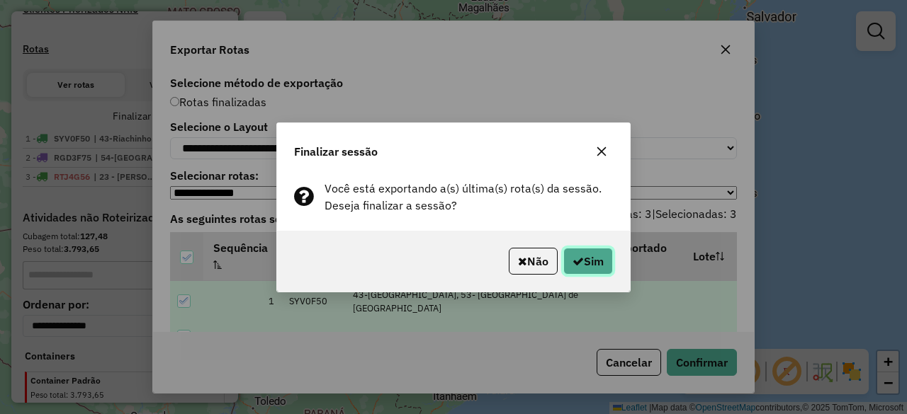
click at [591, 259] on button "Sim" at bounding box center [588, 261] width 50 height 27
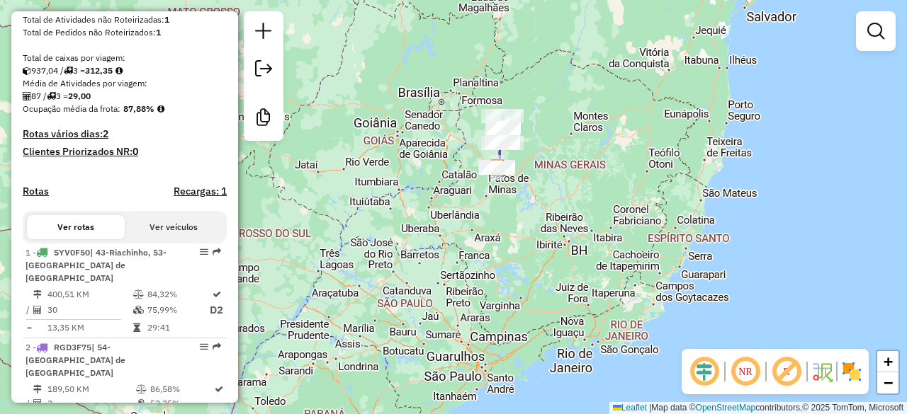
scroll to position [225, 0]
